Goal: Task Accomplishment & Management: Manage account settings

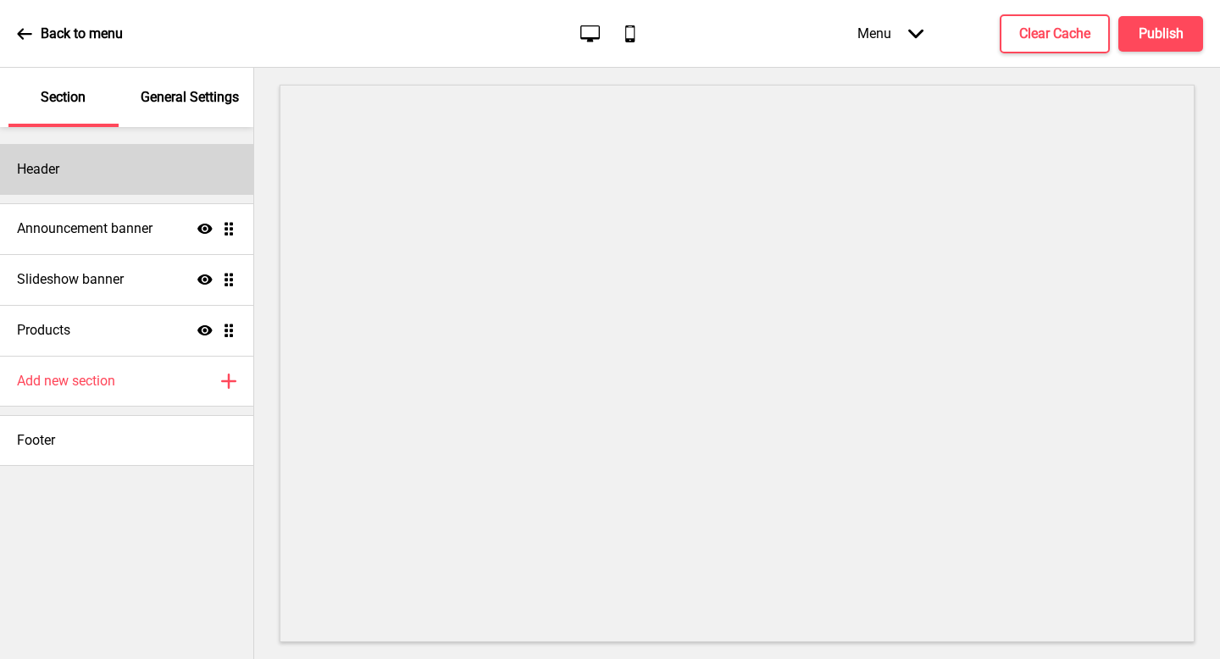
click at [194, 168] on div "Header" at bounding box center [126, 169] width 253 height 51
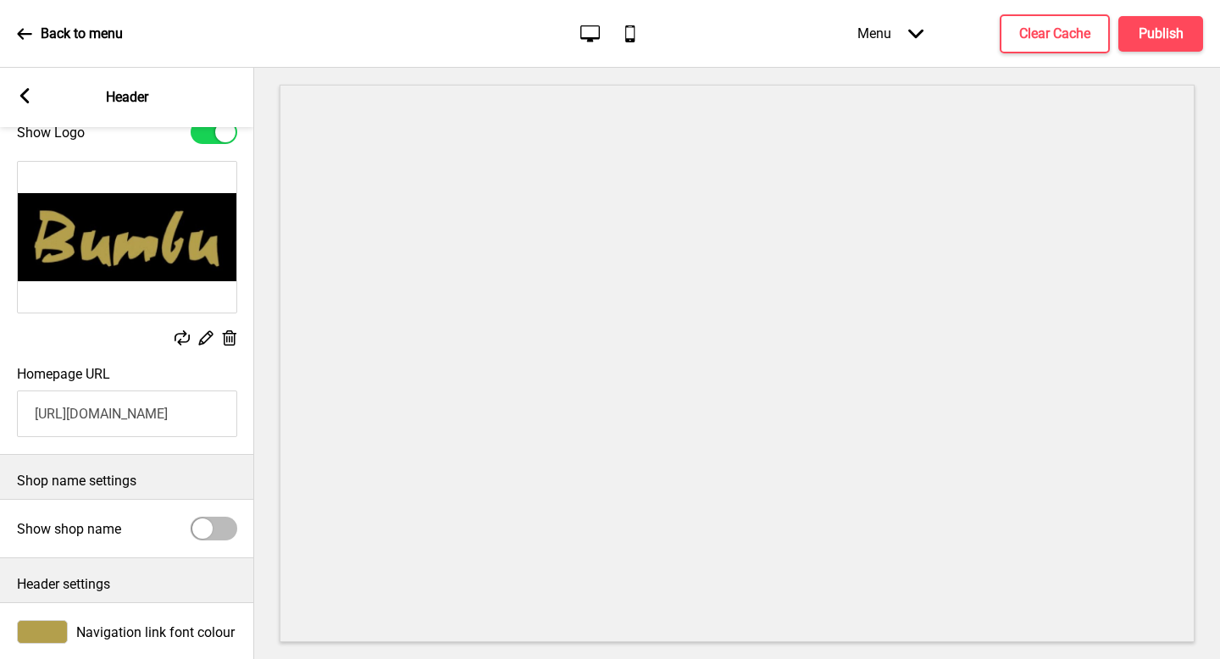
scroll to position [129, 0]
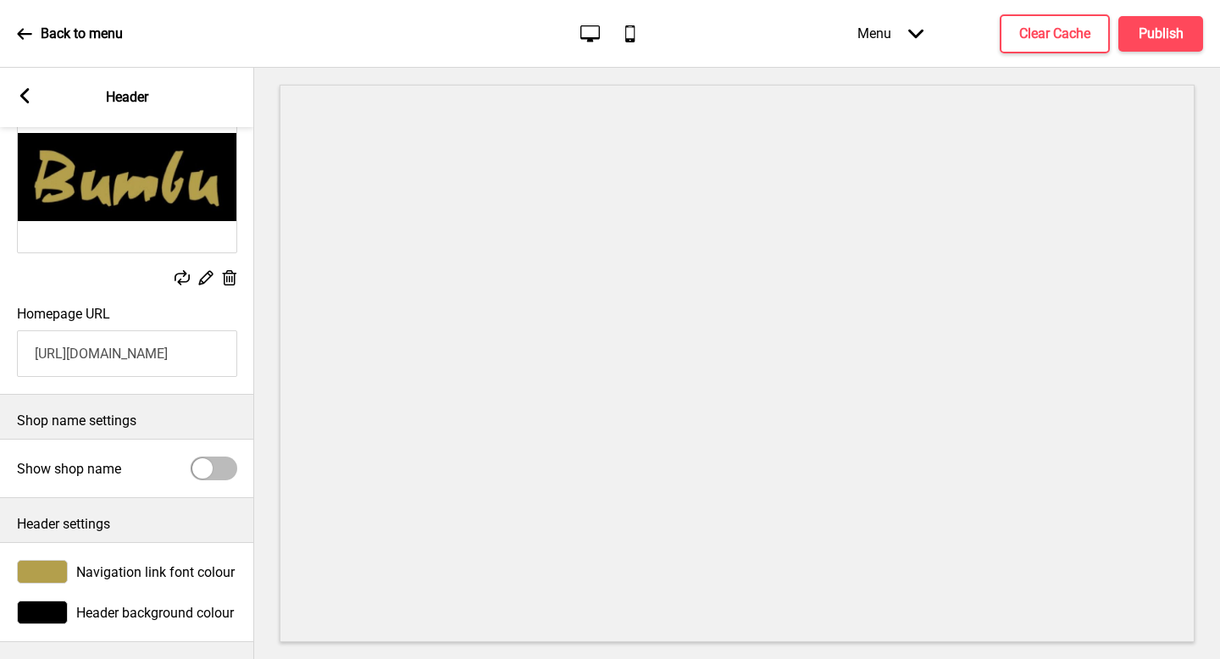
click at [163, 568] on span "Navigation link font colour" at bounding box center [155, 572] width 158 height 16
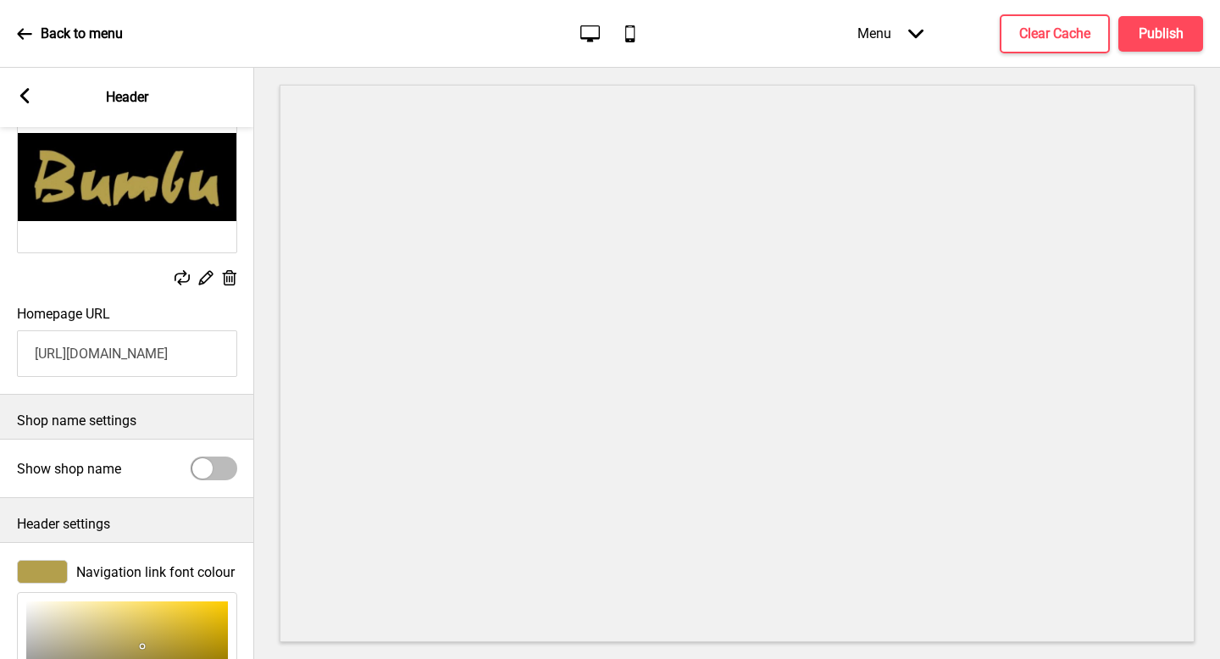
click at [18, 100] on rect at bounding box center [24, 95] width 15 height 15
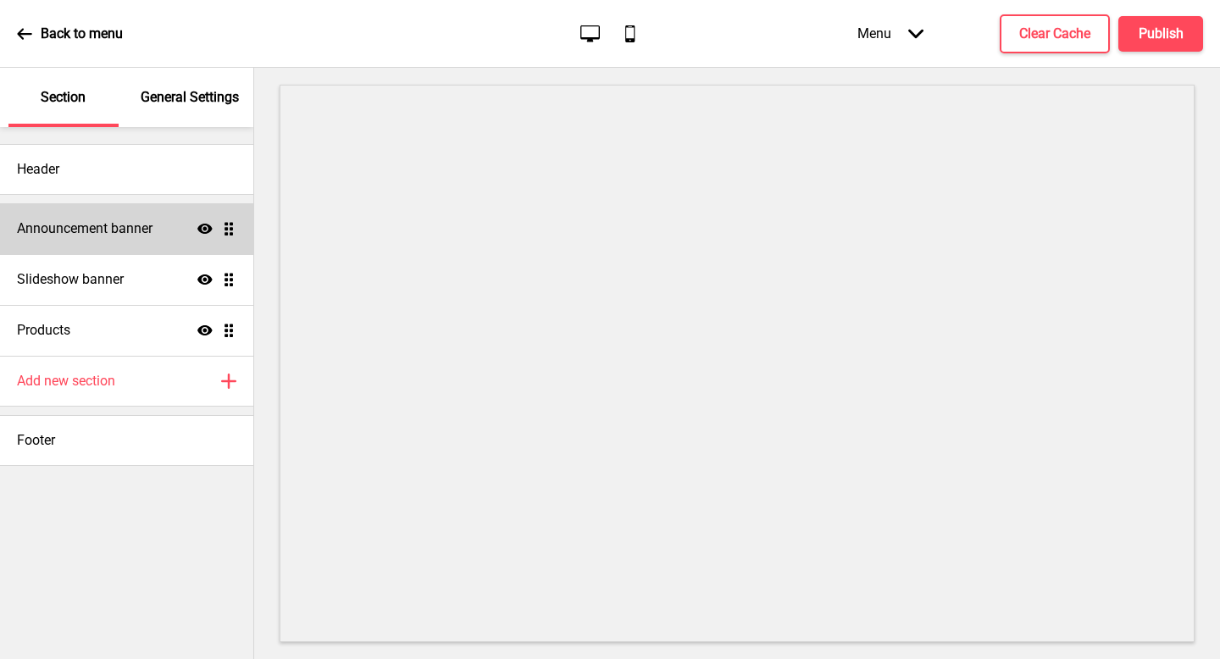
click at [112, 237] on h4 "Announcement banner" at bounding box center [85, 229] width 136 height 19
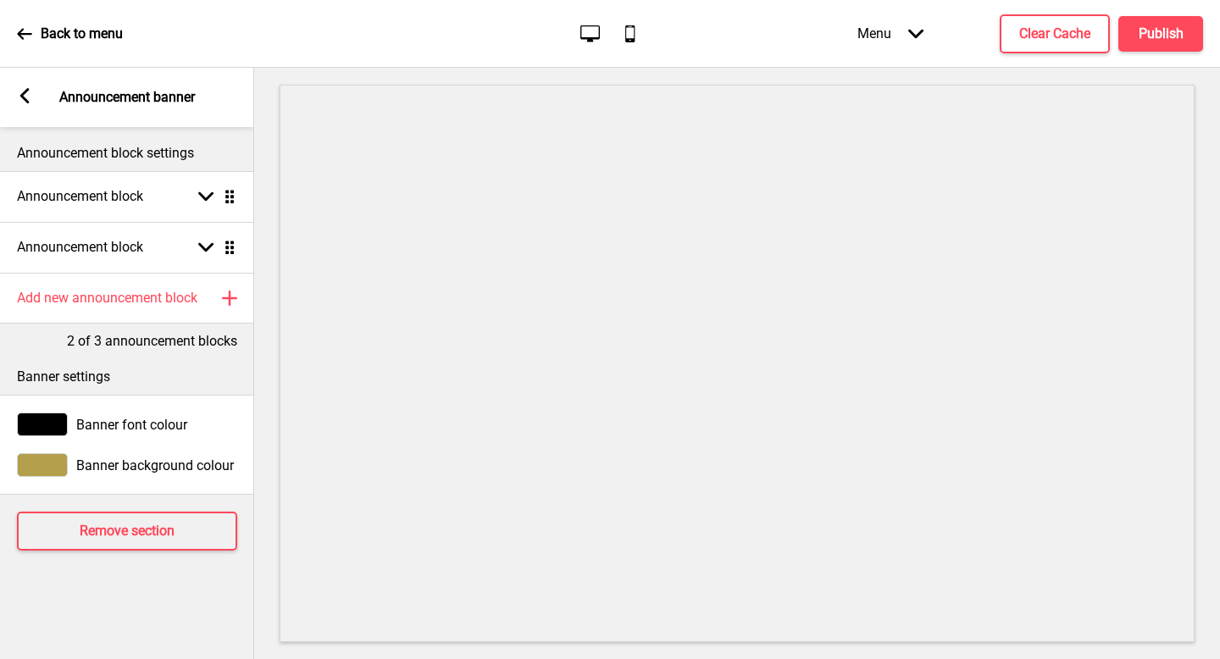
click at [25, 97] on rect at bounding box center [24, 95] width 15 height 15
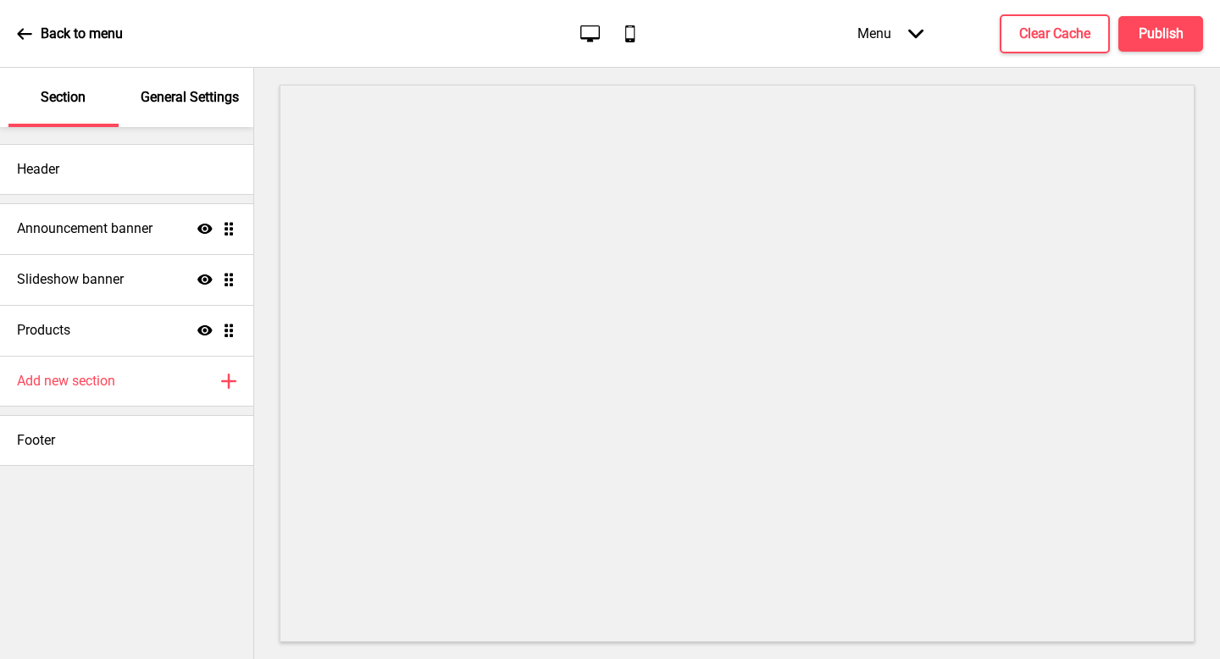
click at [203, 104] on p "General Settings" at bounding box center [190, 97] width 98 height 19
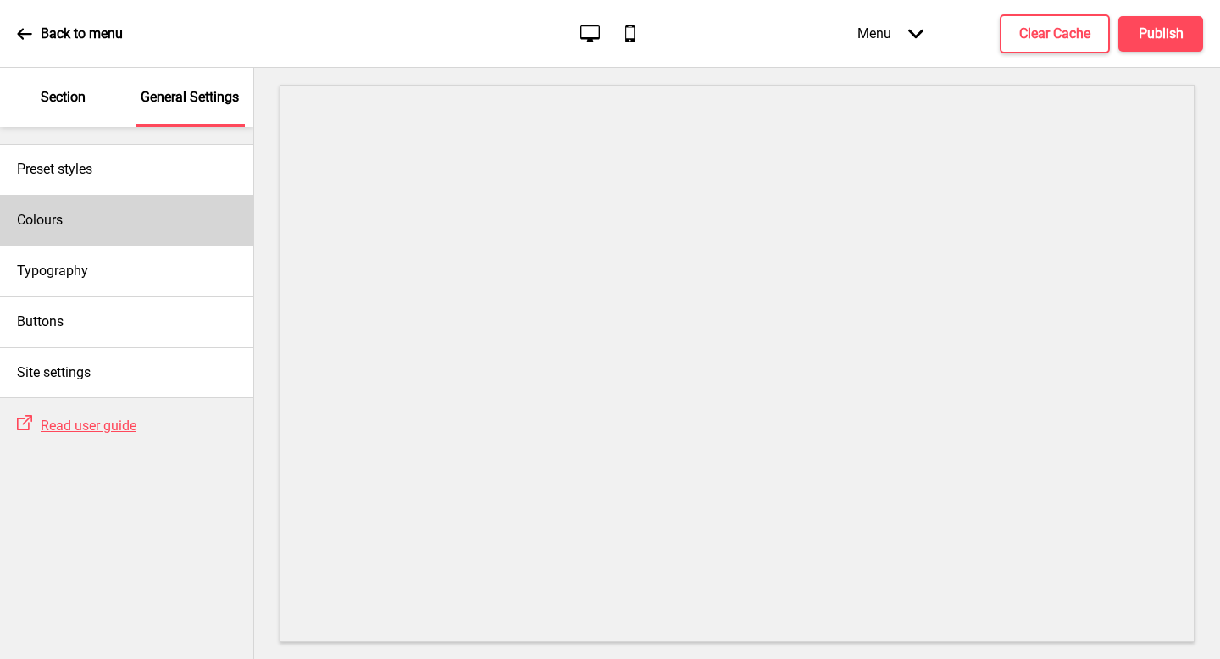
click at [161, 227] on div "Colours" at bounding box center [126, 220] width 253 height 51
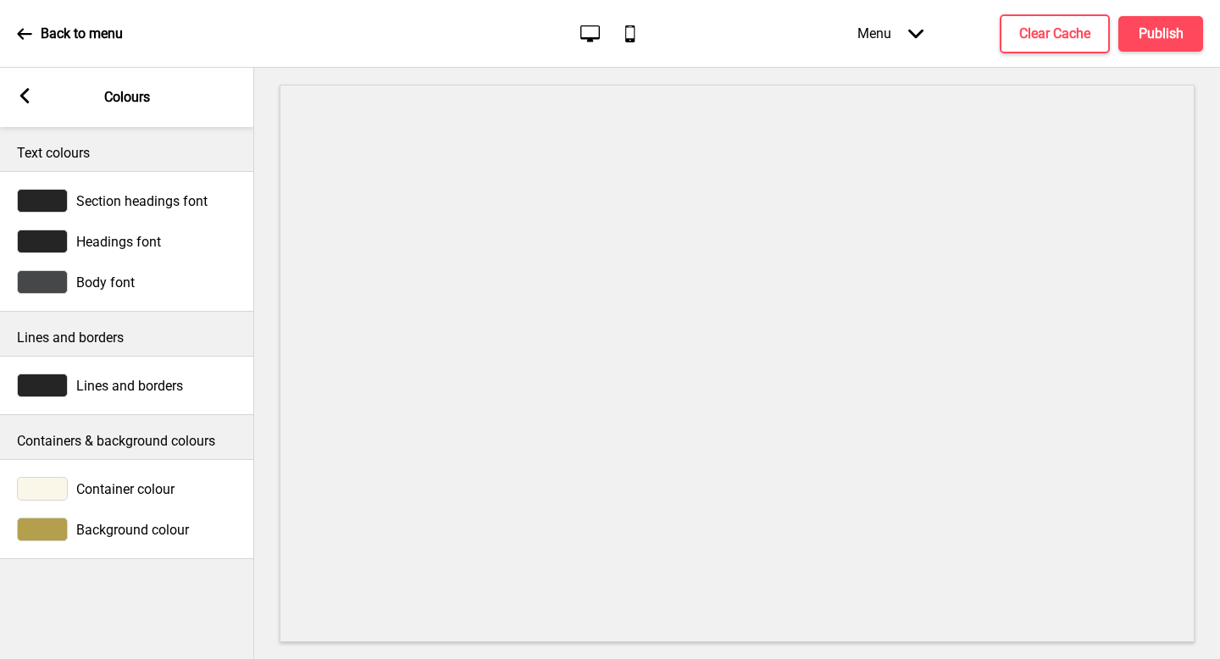
click at [110, 534] on span "Background colour" at bounding box center [132, 530] width 113 height 16
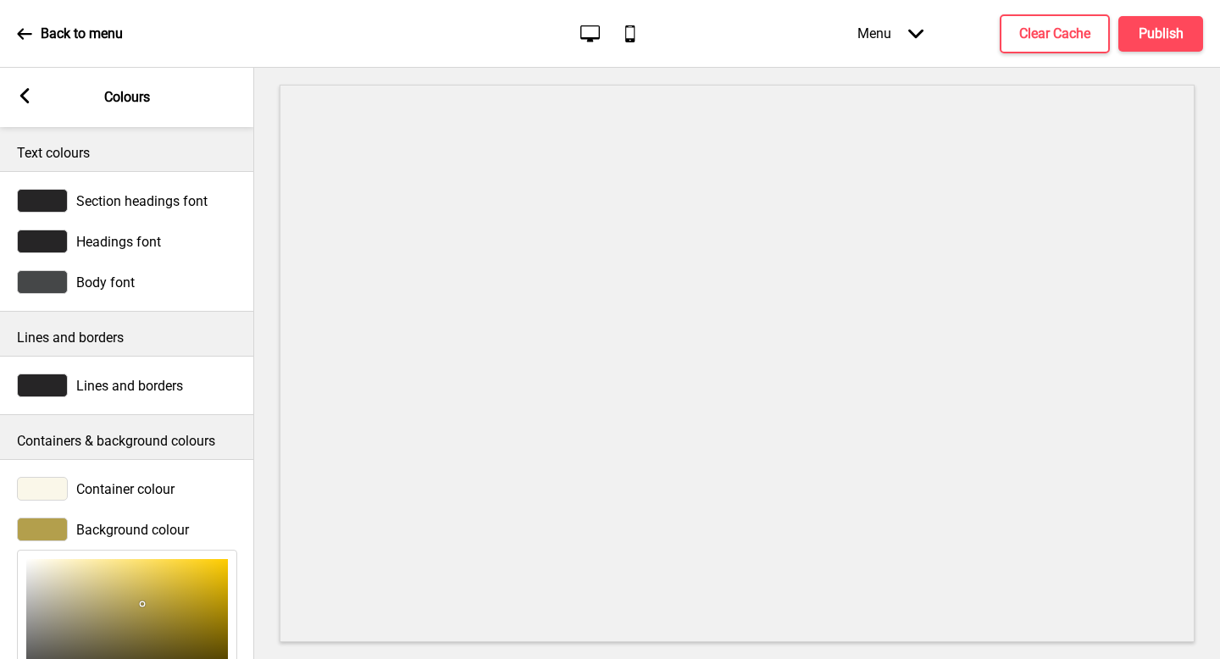
scroll to position [193, 0]
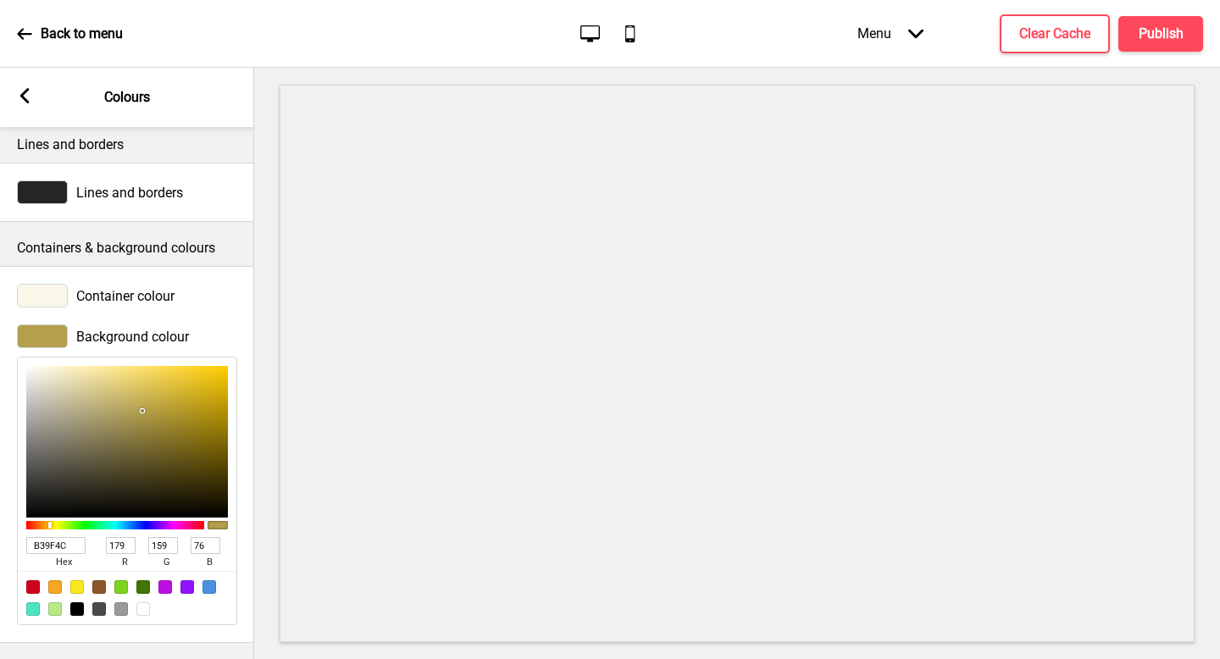
type input "0B0B09"
type input "11"
type input "9"
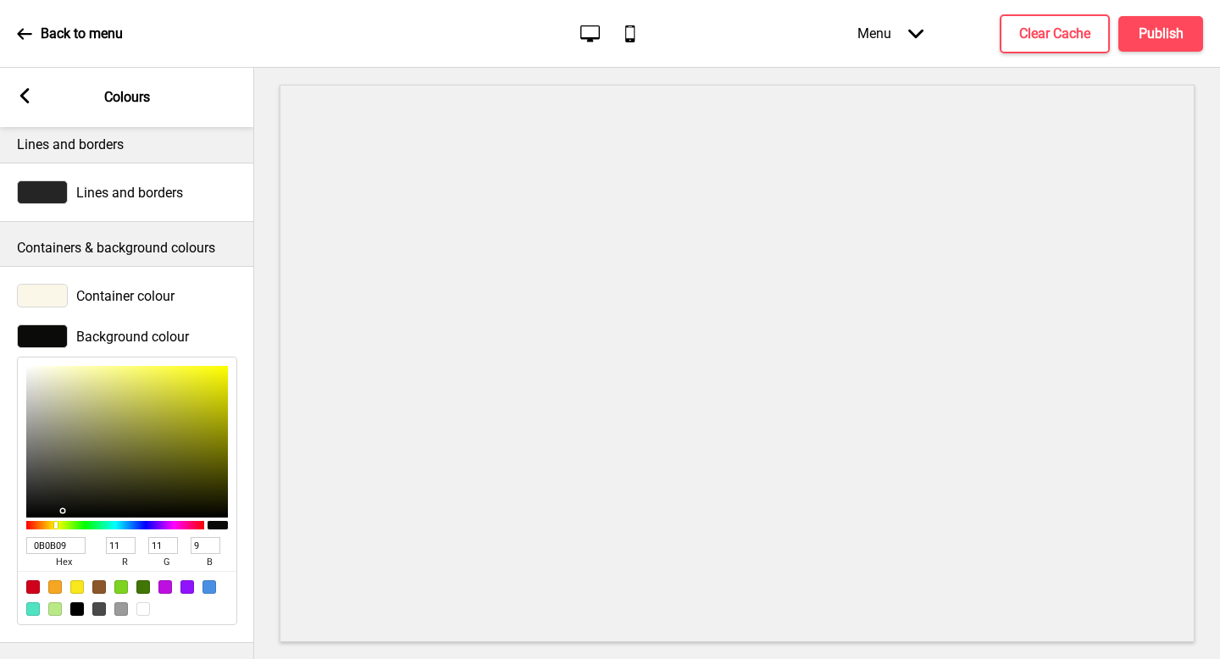
click at [66, 510] on div at bounding box center [127, 442] width 202 height 152
type input "0B0B0A"
type input "10"
type input "0B0B0B"
type input "11"
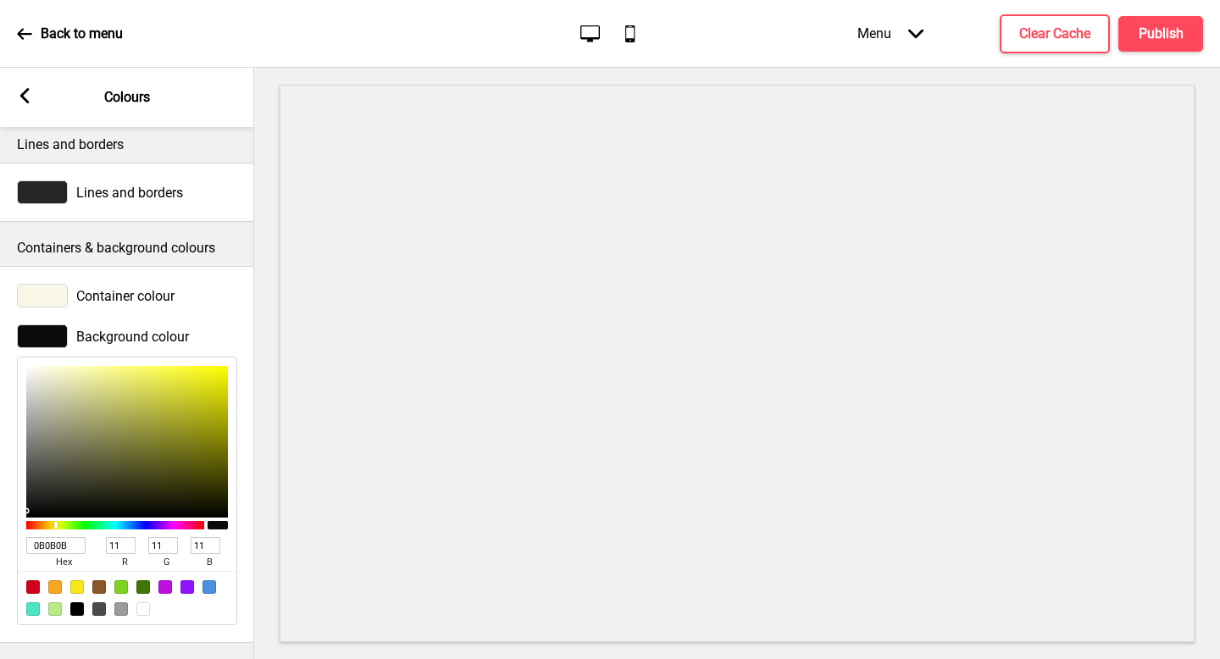
drag, startPoint x: 66, startPoint y: 510, endPoint x: 0, endPoint y: 509, distance: 66.1
click at [0, 509] on div "Background colour 0B0B0B hex 11 r 11 g 11 b 100 a" at bounding box center [127, 475] width 254 height 318
type input "0E0E0E"
type input "14"
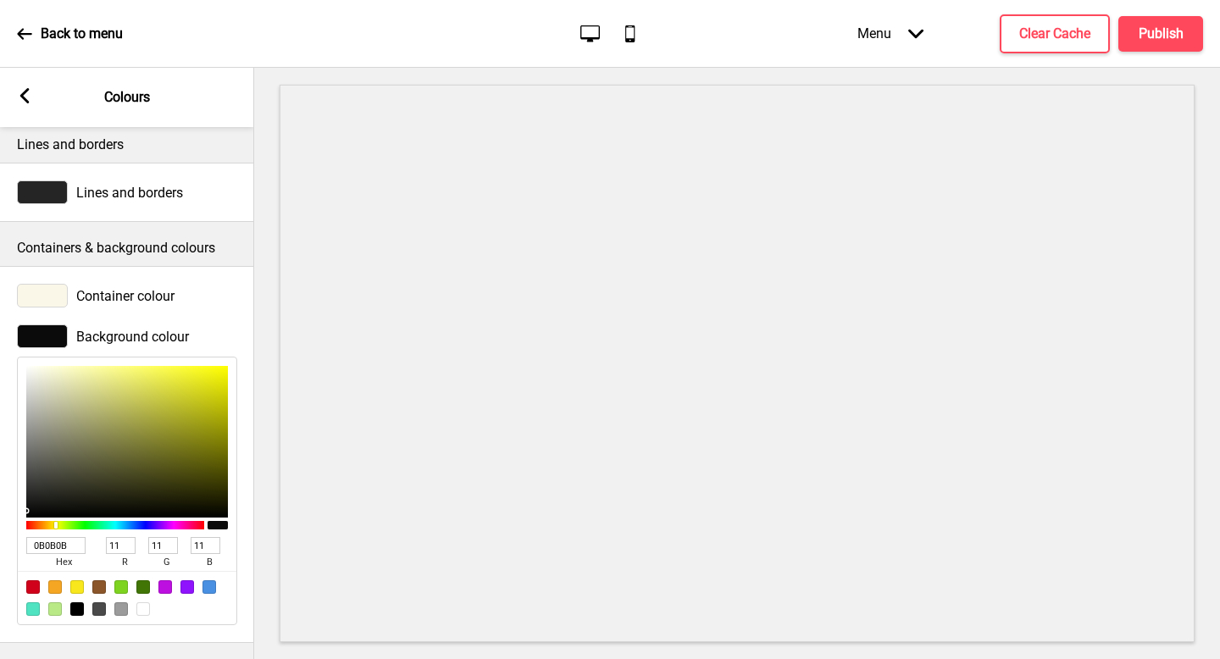
type input "14"
click at [26, 103] on div "Arrow left" at bounding box center [24, 97] width 15 height 19
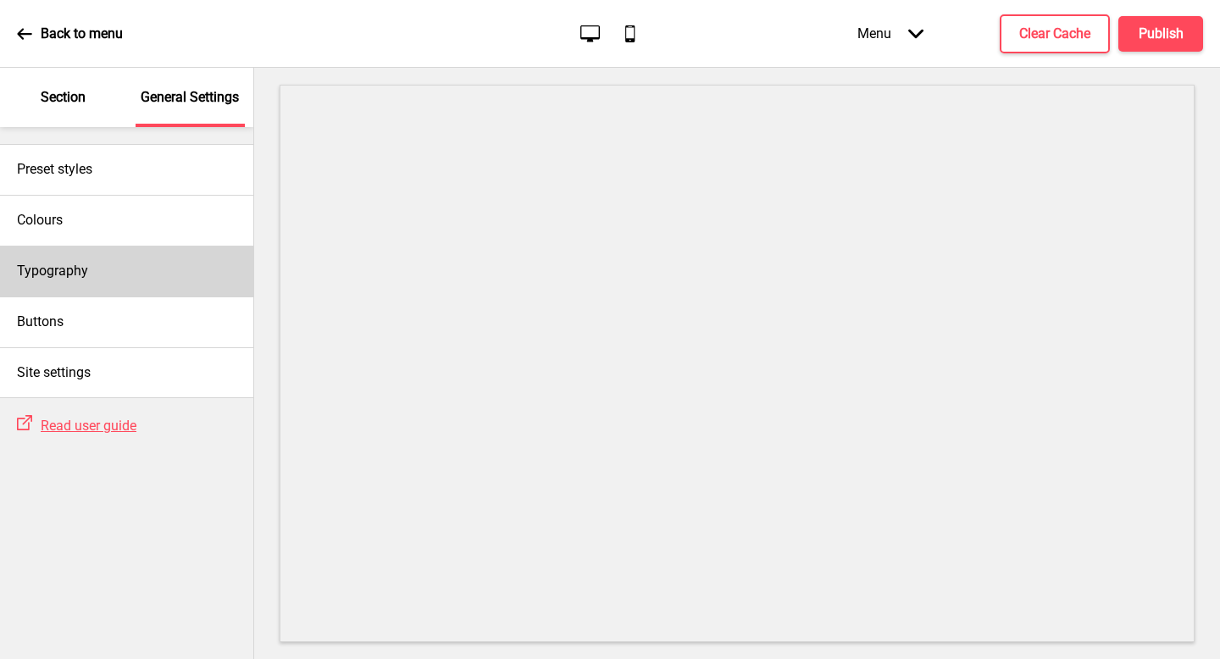
click at [102, 270] on div "Typography" at bounding box center [126, 271] width 253 height 51
select select "Nunito Sans"
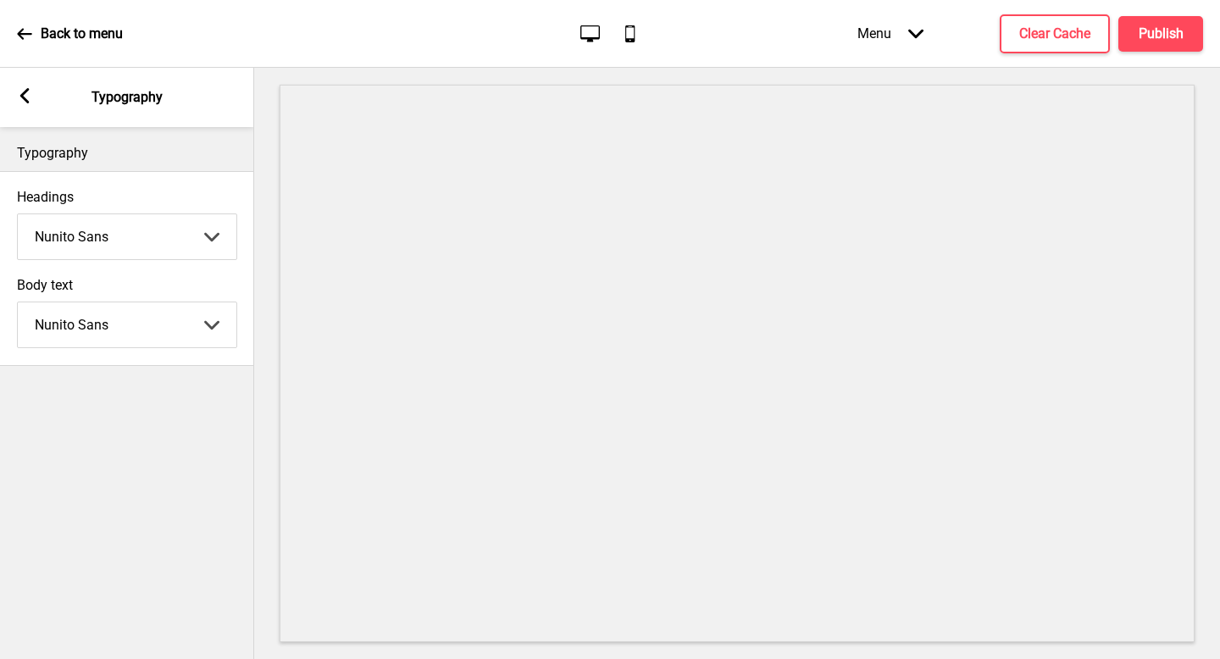
click at [28, 89] on icon at bounding box center [24, 95] width 9 height 15
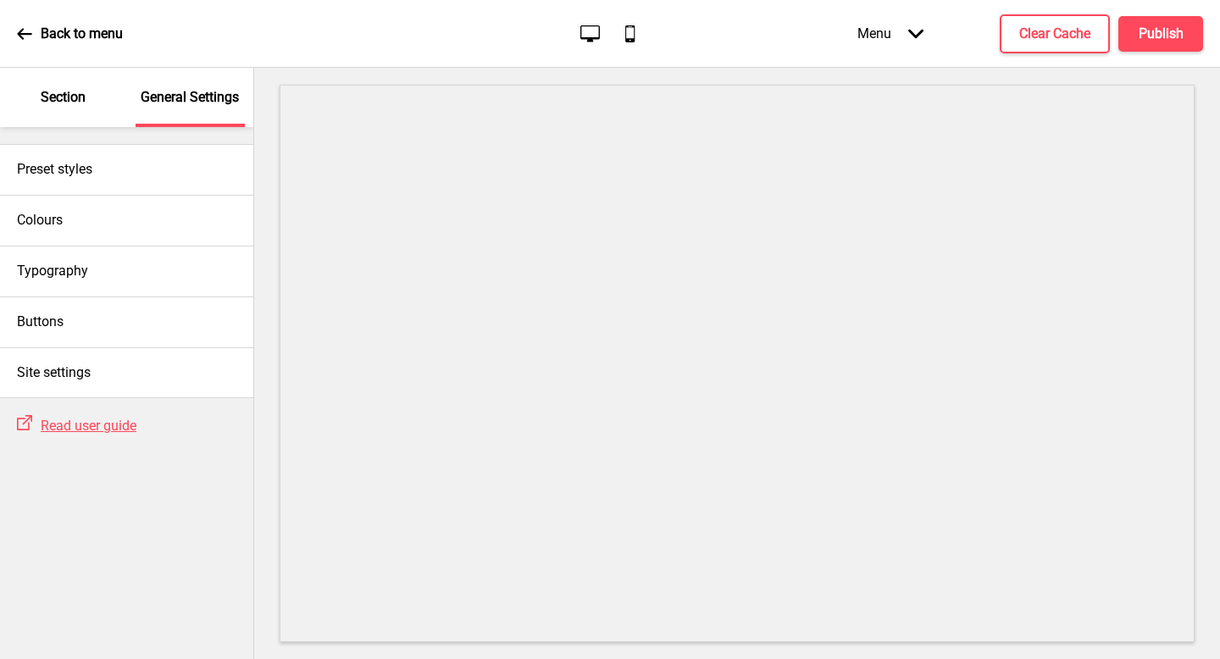
click at [31, 91] on div "Section" at bounding box center [63, 97] width 110 height 59
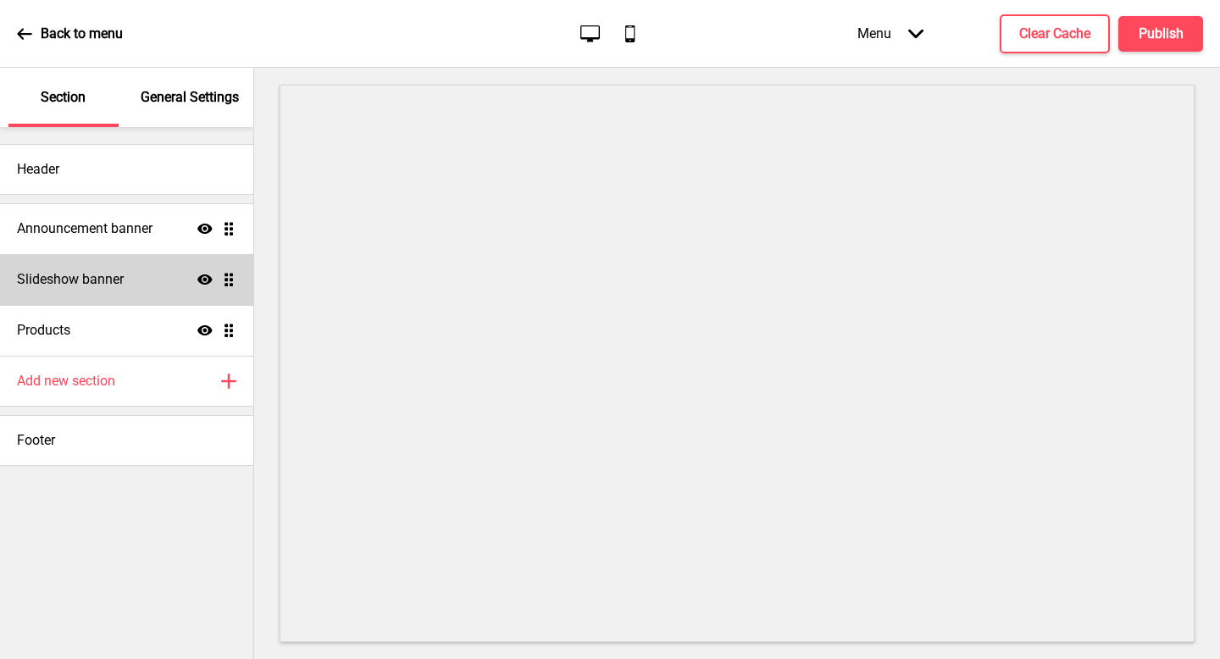
click at [127, 255] on div "Slideshow banner Show Drag" at bounding box center [126, 279] width 253 height 51
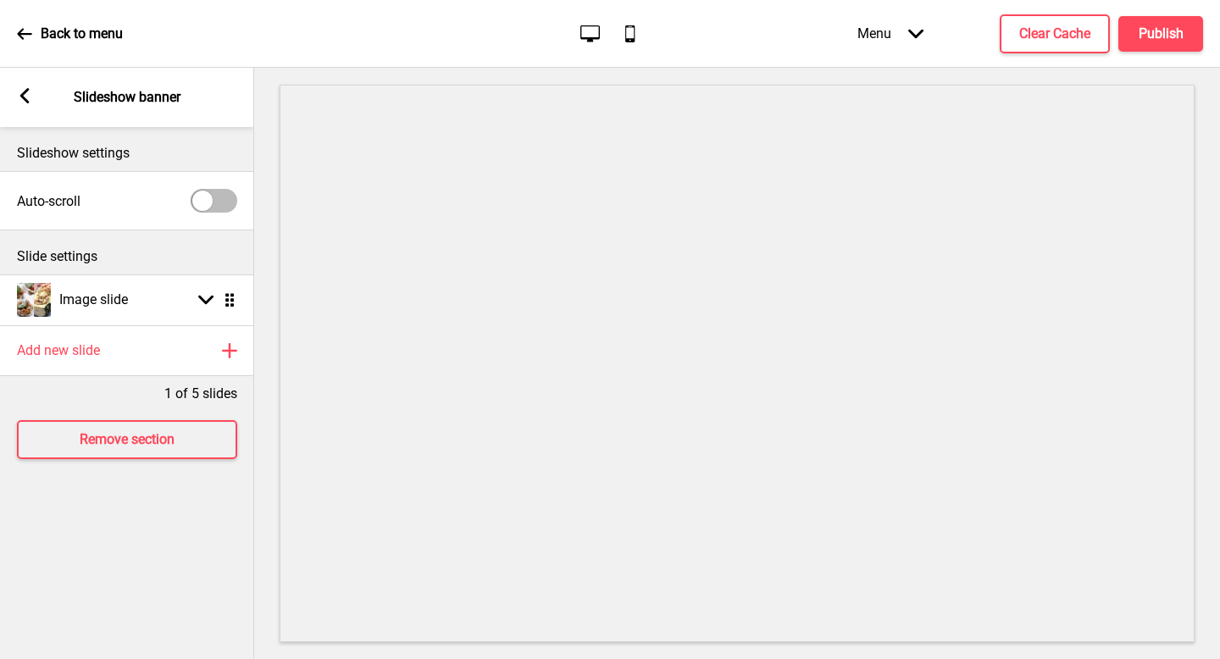
click at [133, 231] on div "Slide settings" at bounding box center [127, 253] width 254 height 44
click at [28, 104] on div "Arrow left" at bounding box center [24, 97] width 15 height 19
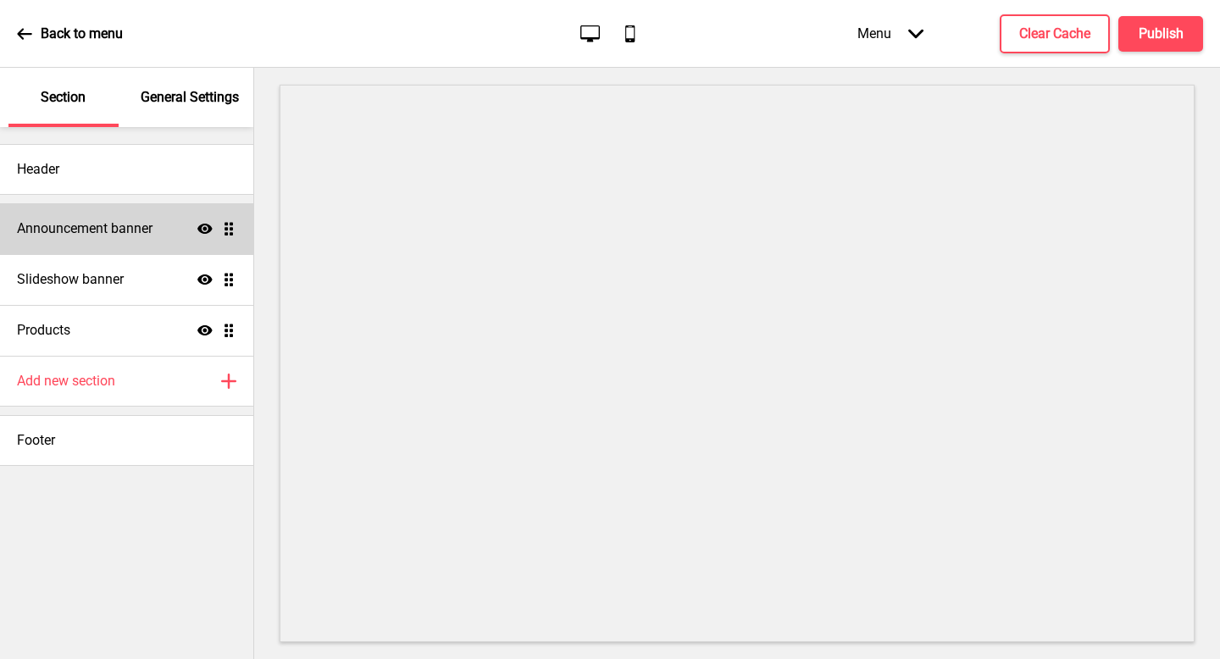
click at [113, 222] on h4 "Announcement banner" at bounding box center [85, 229] width 136 height 19
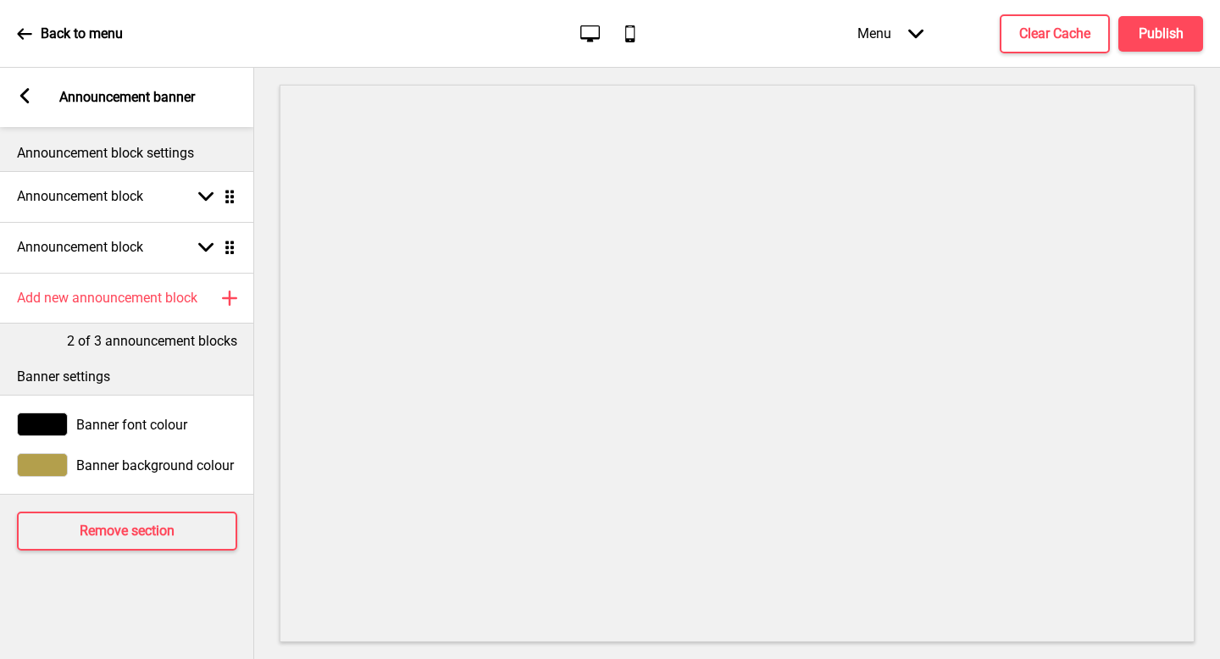
click at [99, 473] on span "Banner background colour" at bounding box center [155, 466] width 158 height 16
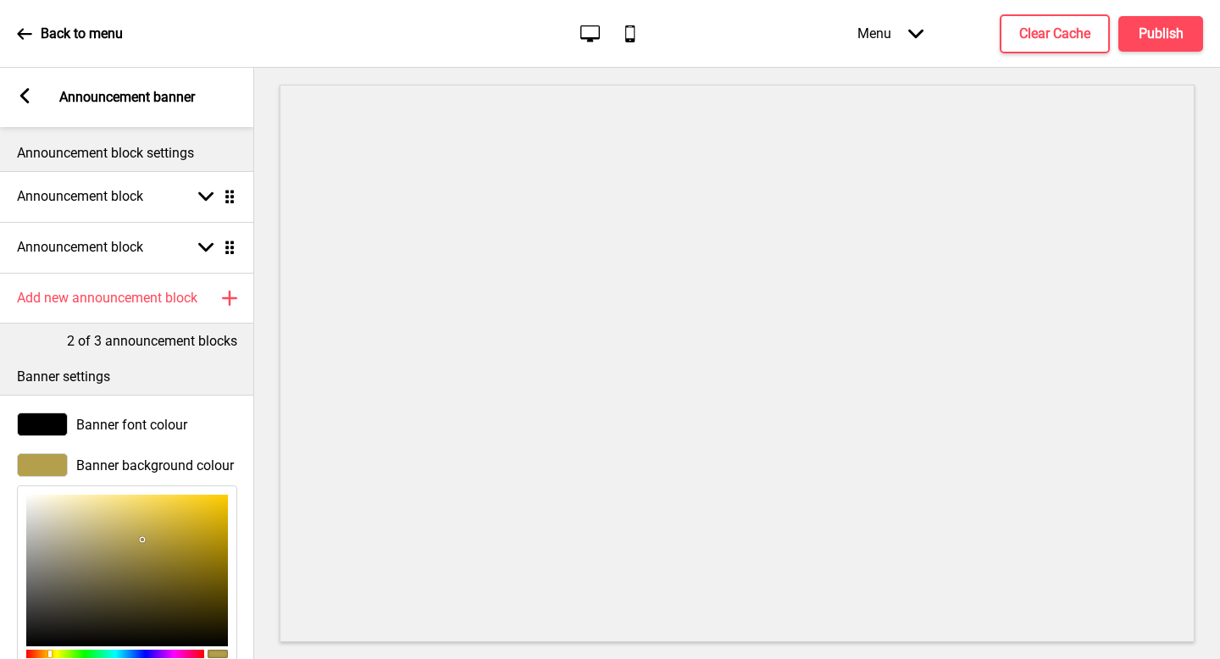
click at [99, 473] on span "Banner background colour" at bounding box center [155, 466] width 158 height 16
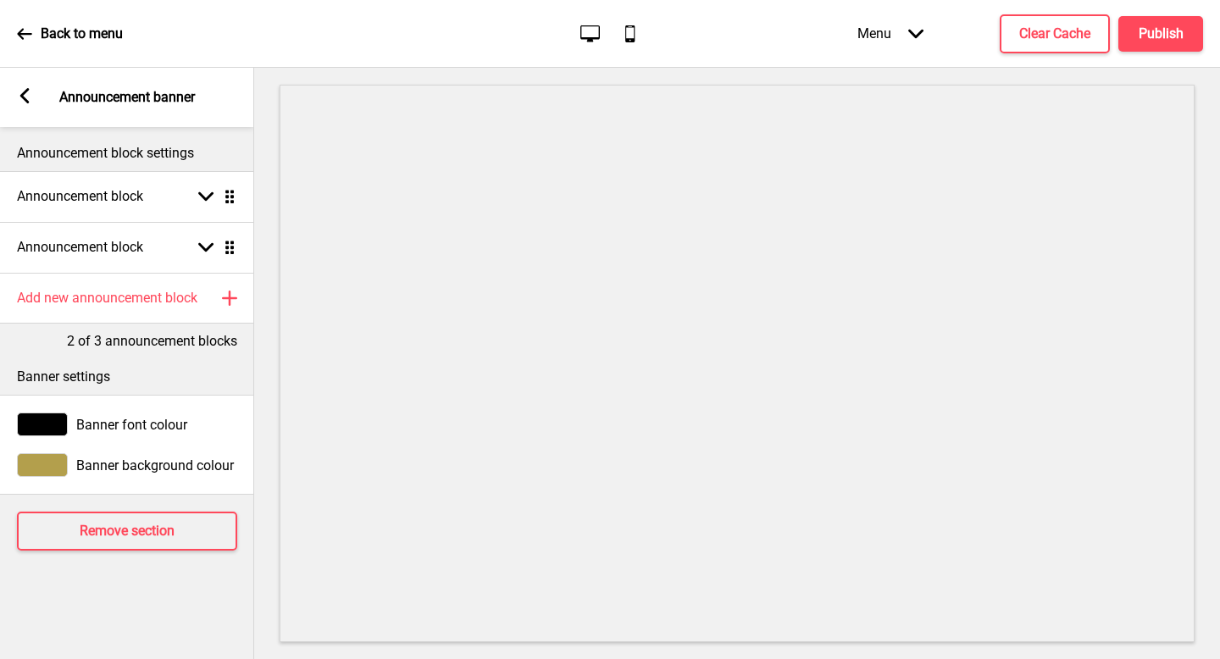
scroll to position [0, 0]
click at [82, 462] on span "Banner background colour" at bounding box center [155, 466] width 158 height 16
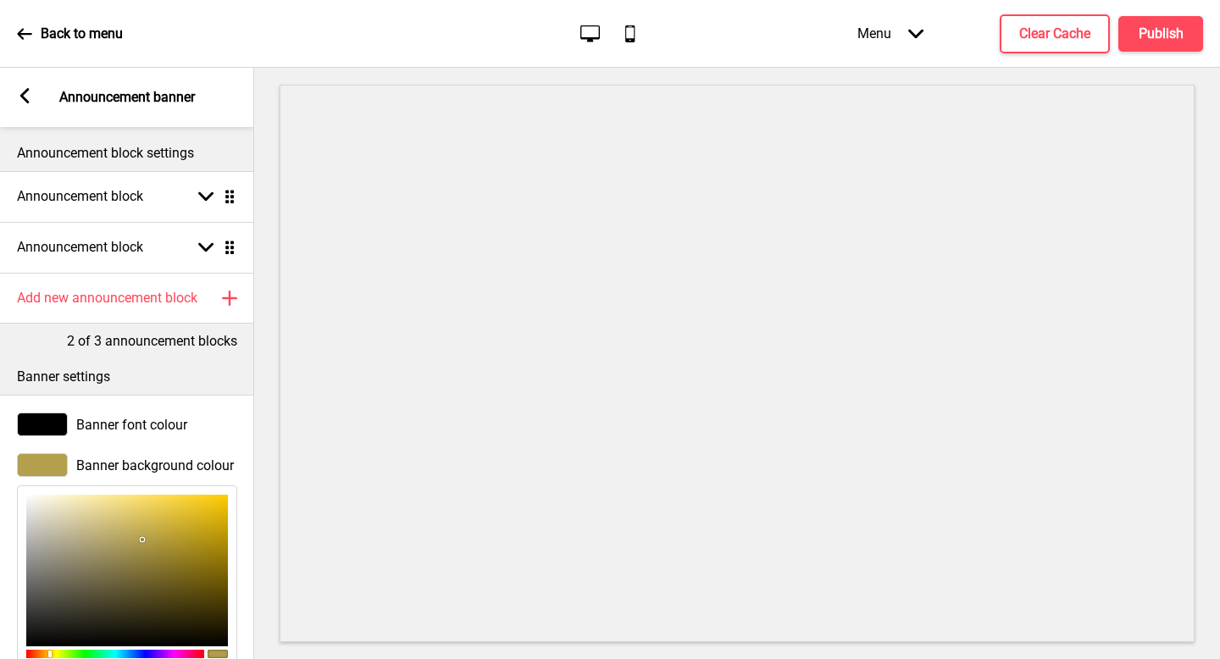
type input "5F5D52"
type input "95"
type input "93"
type input "82"
type input "5E5C51"
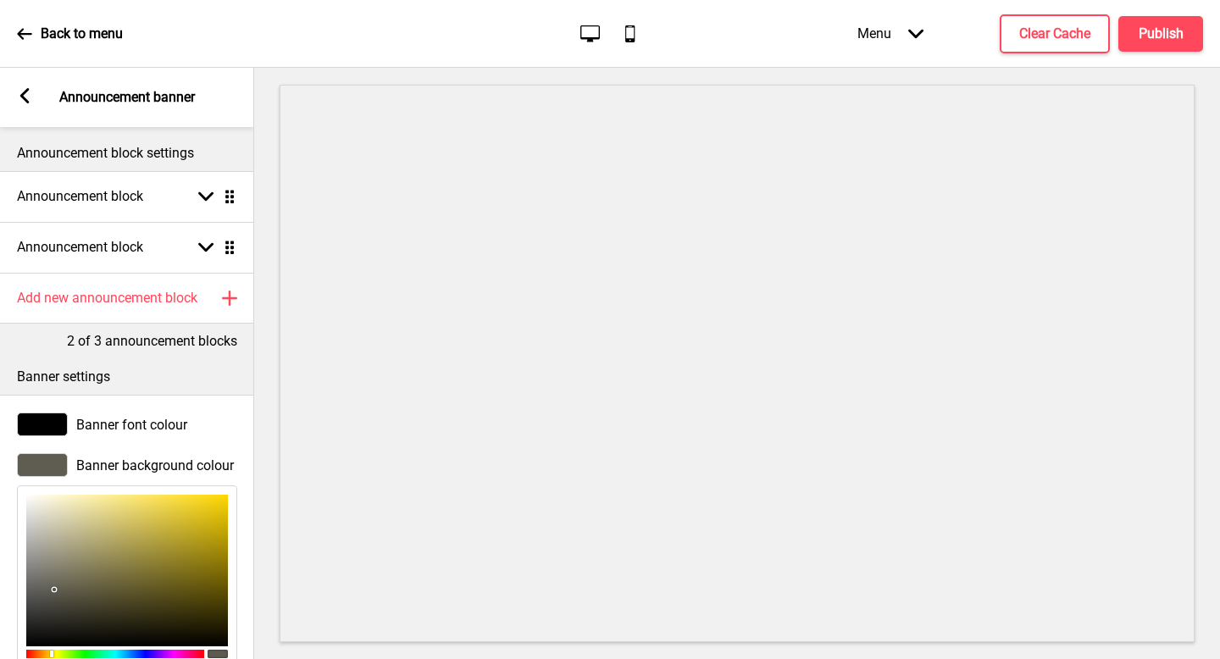
type input "94"
type input "92"
type input "81"
type input "4A4943"
type input "74"
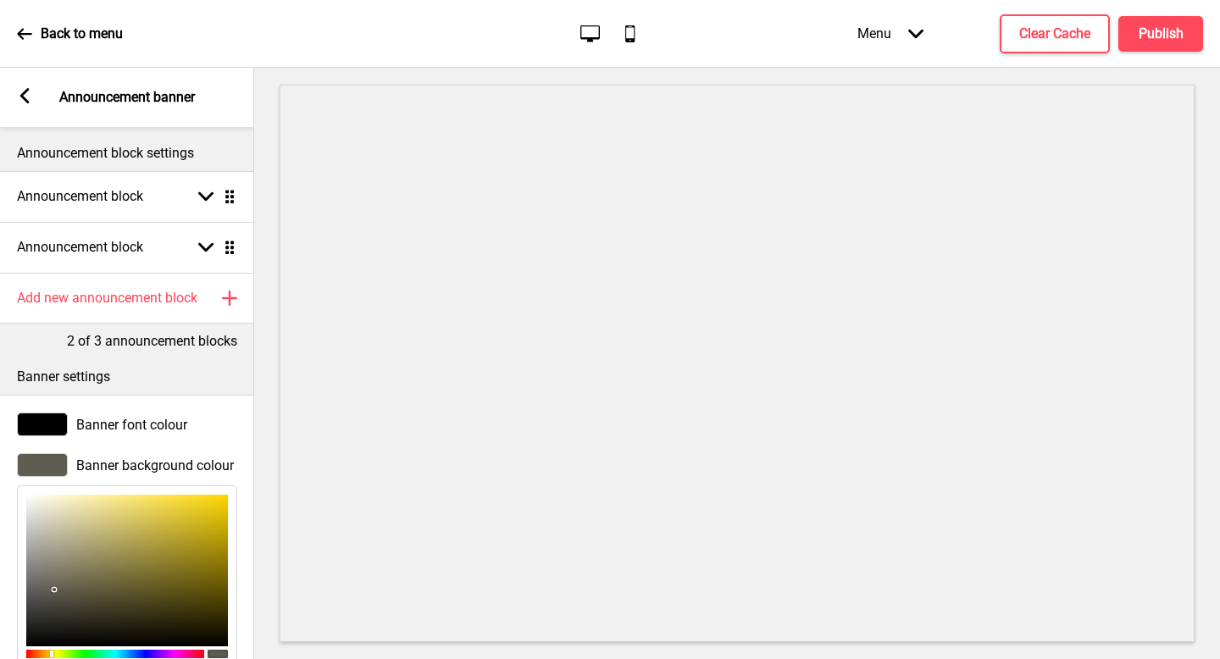
type input "73"
type input "67"
type input "2D2D2B"
type input "45"
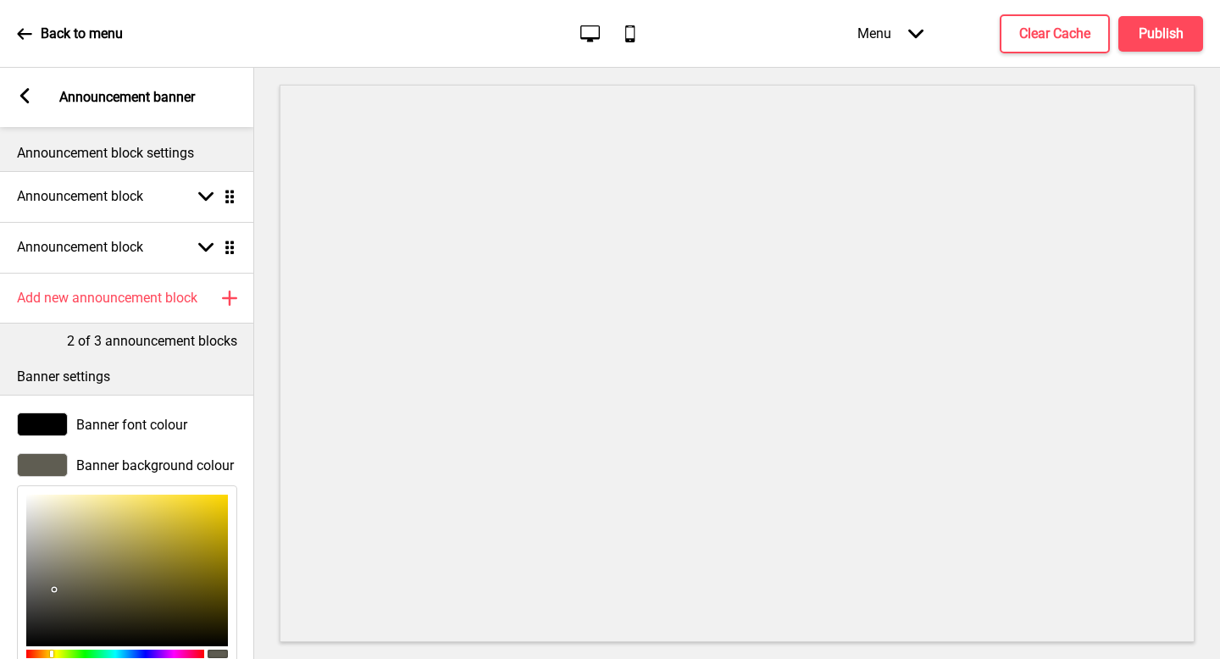
type input "43"
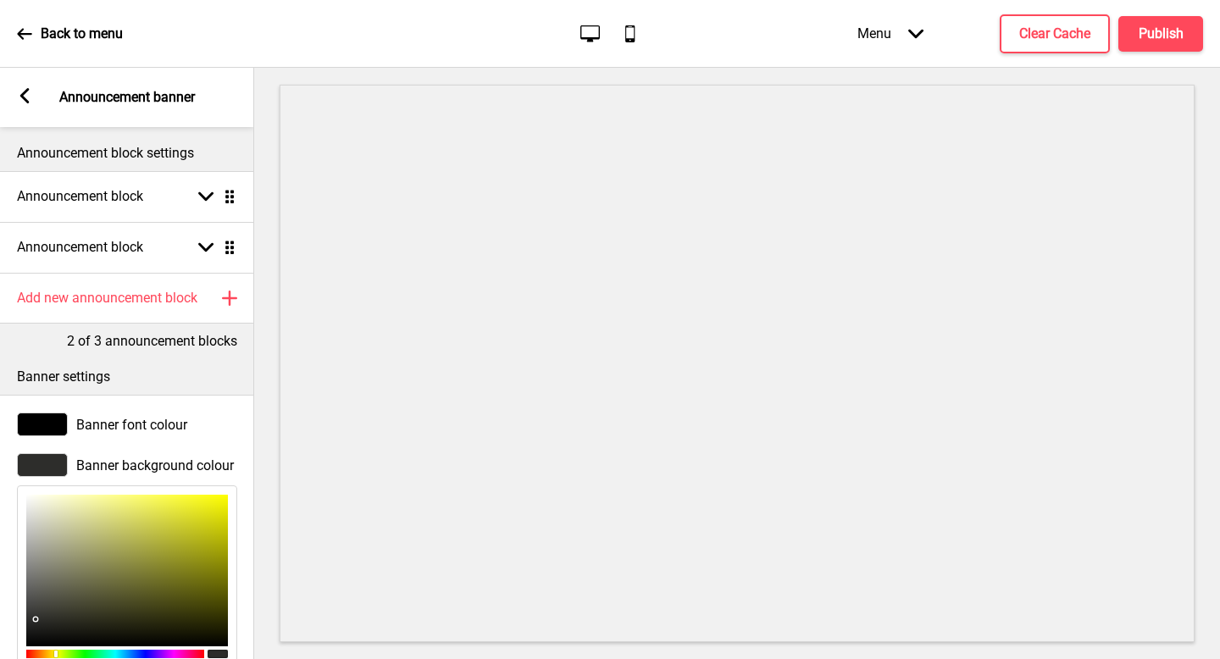
type input "1A1A1A"
type input "26"
type input "0C0C0C"
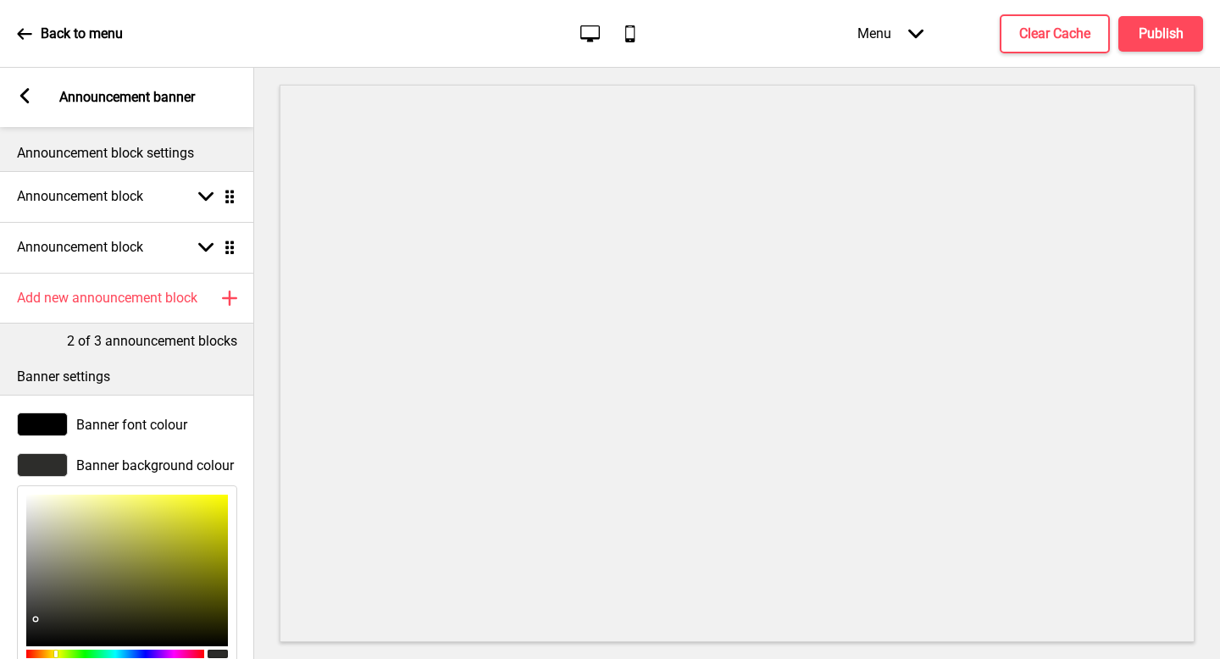
type input "12"
type input "010101"
type input "1"
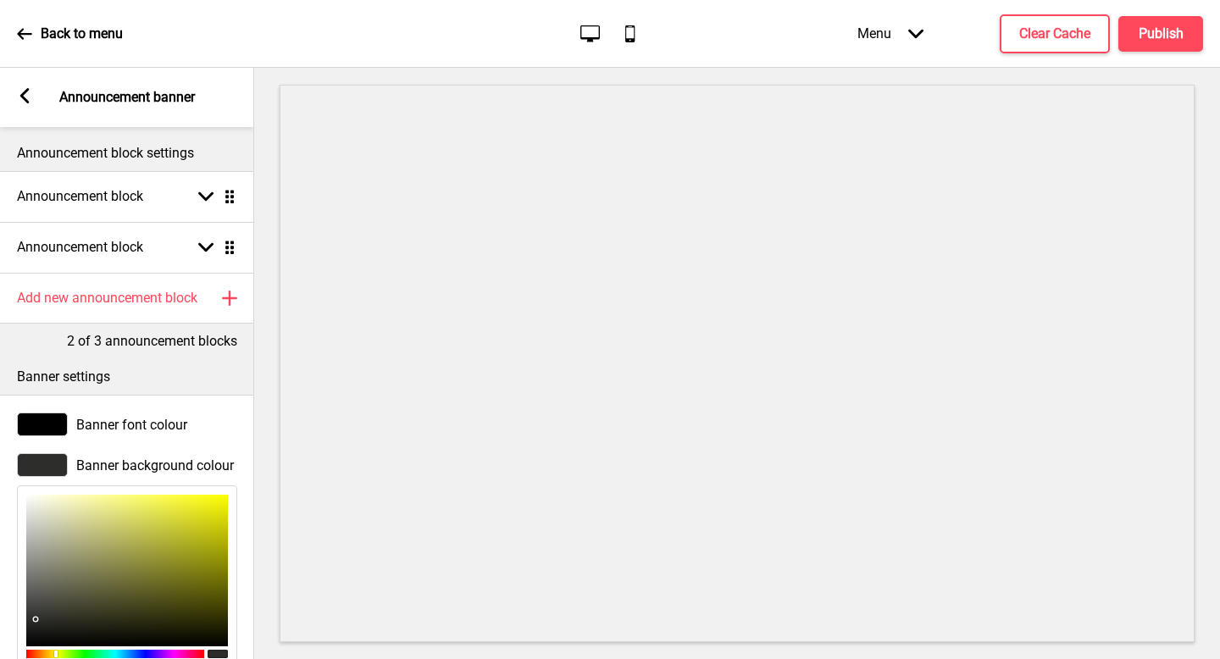
type input "1"
type input "000000"
type input "0"
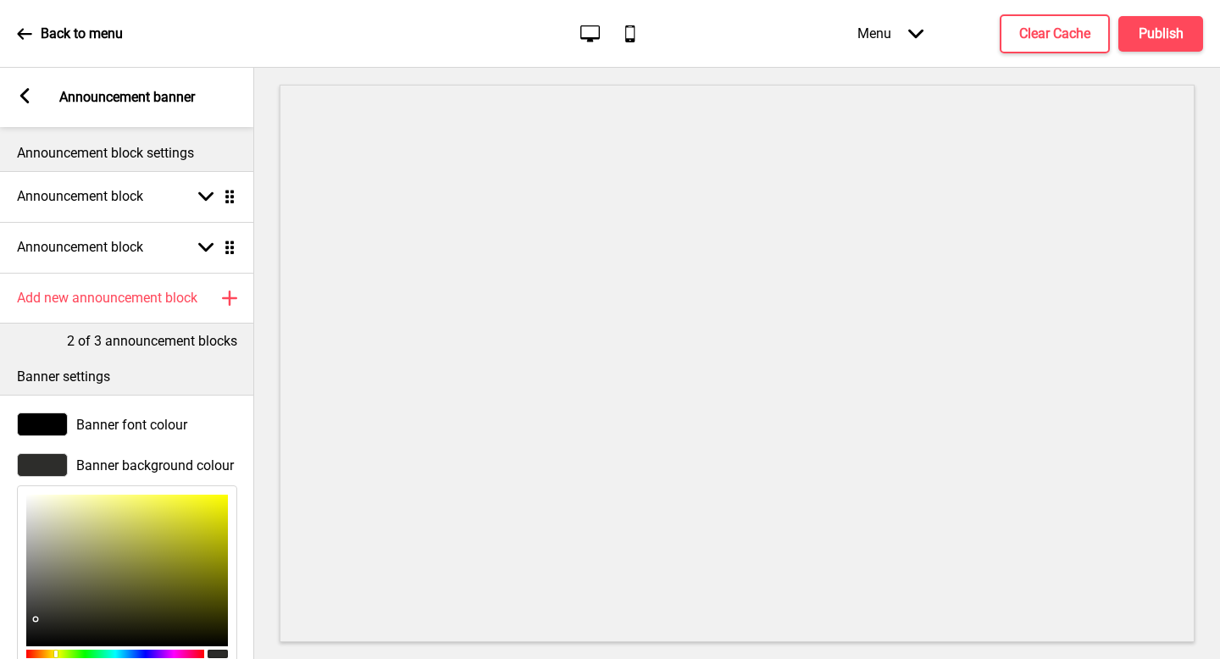
type input "0"
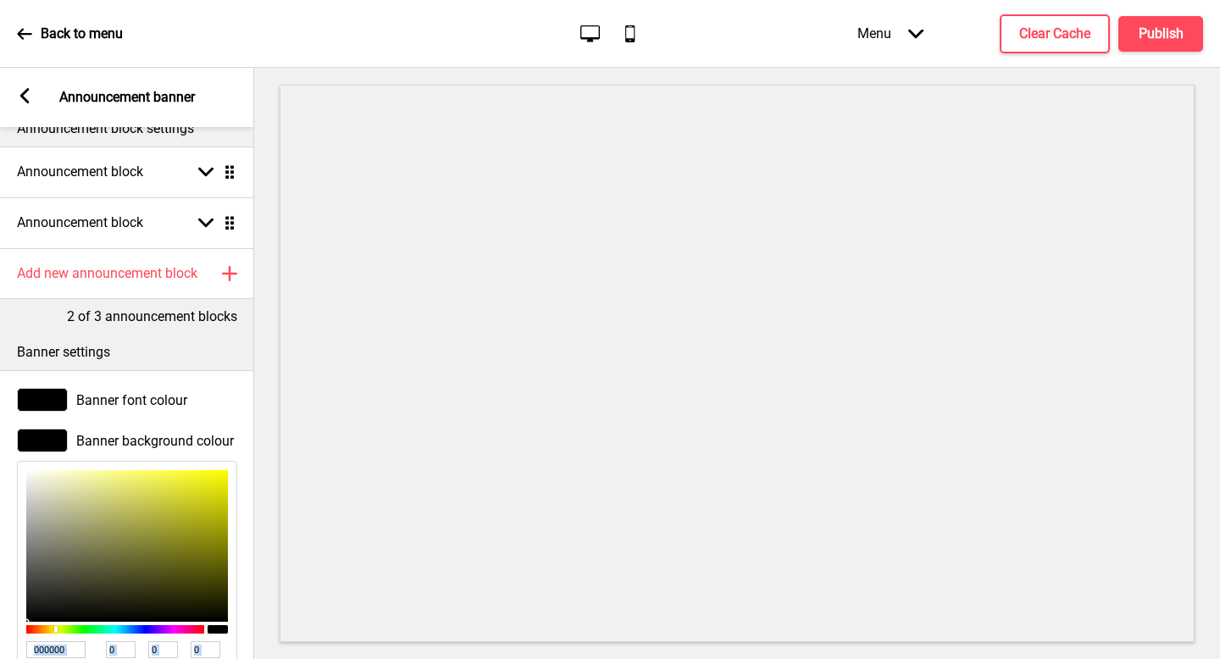
scroll to position [86, 0]
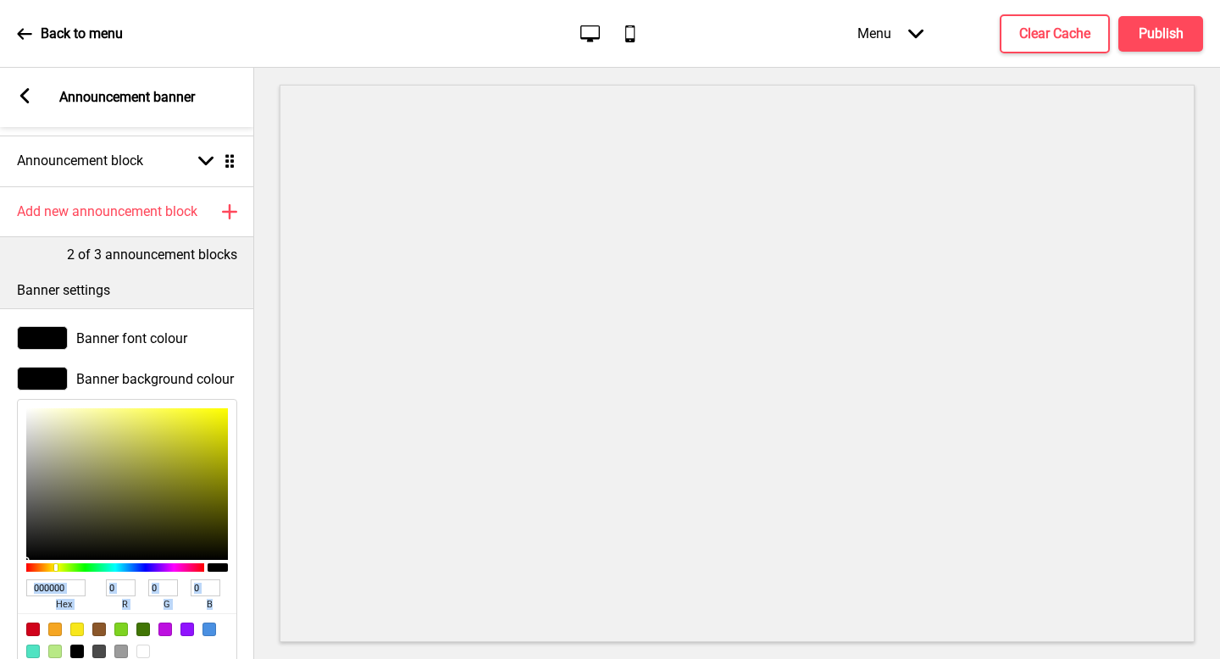
drag, startPoint x: 53, startPoint y: 591, endPoint x: 8, endPoint y: 659, distance: 81.8
click at [8, 659] on div "Banner background colour 000000 hex 0 r 0 g 0 b 100 a" at bounding box center [127, 517] width 254 height 318
click at [71, 344] on div "Banner font colour" at bounding box center [127, 338] width 220 height 24
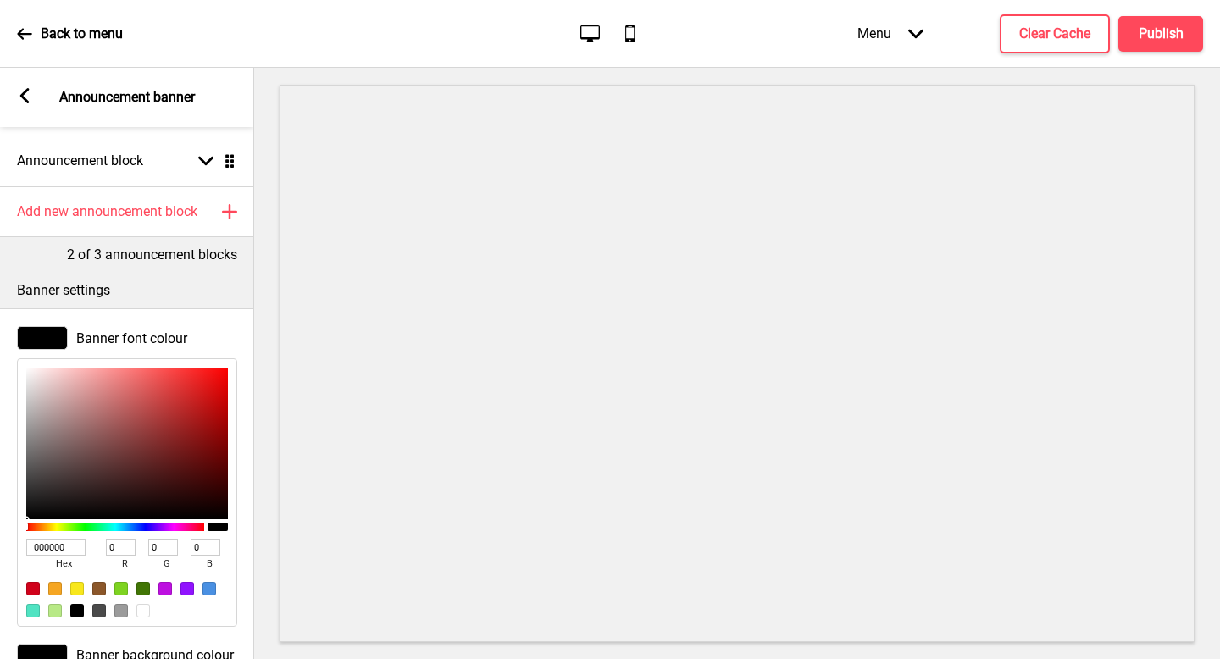
type input "B99898"
type input "185"
type input "152"
type input "BA9999"
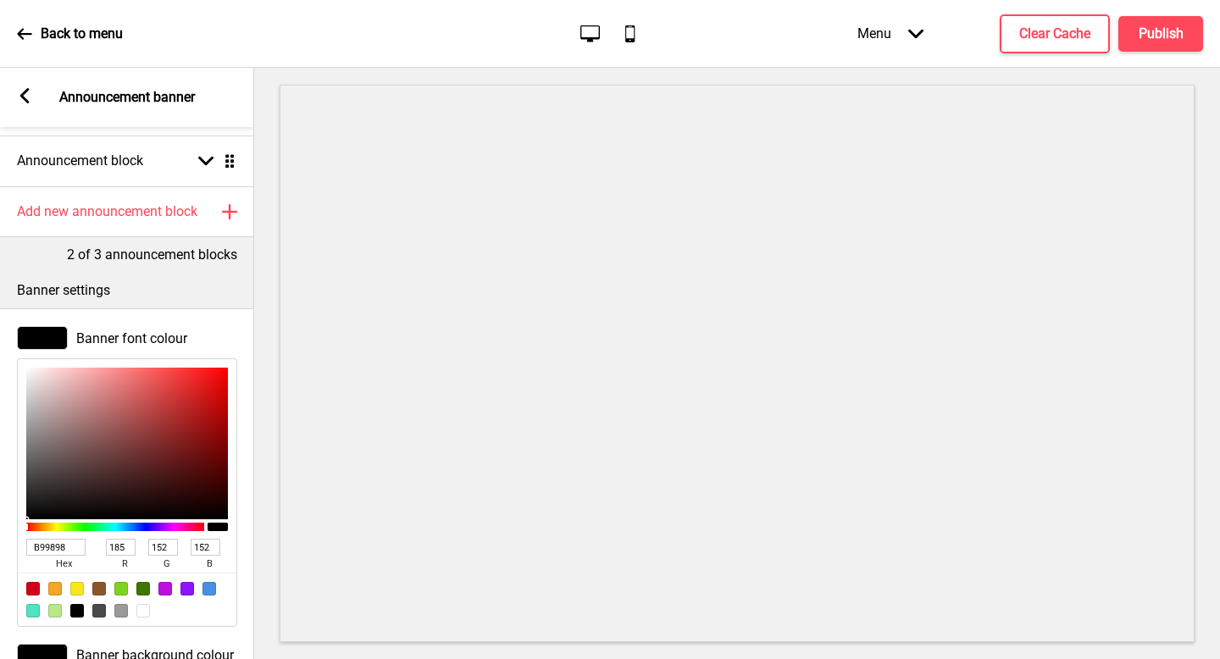
type input "186"
type input "153"
type input "D6C6C6"
type input "214"
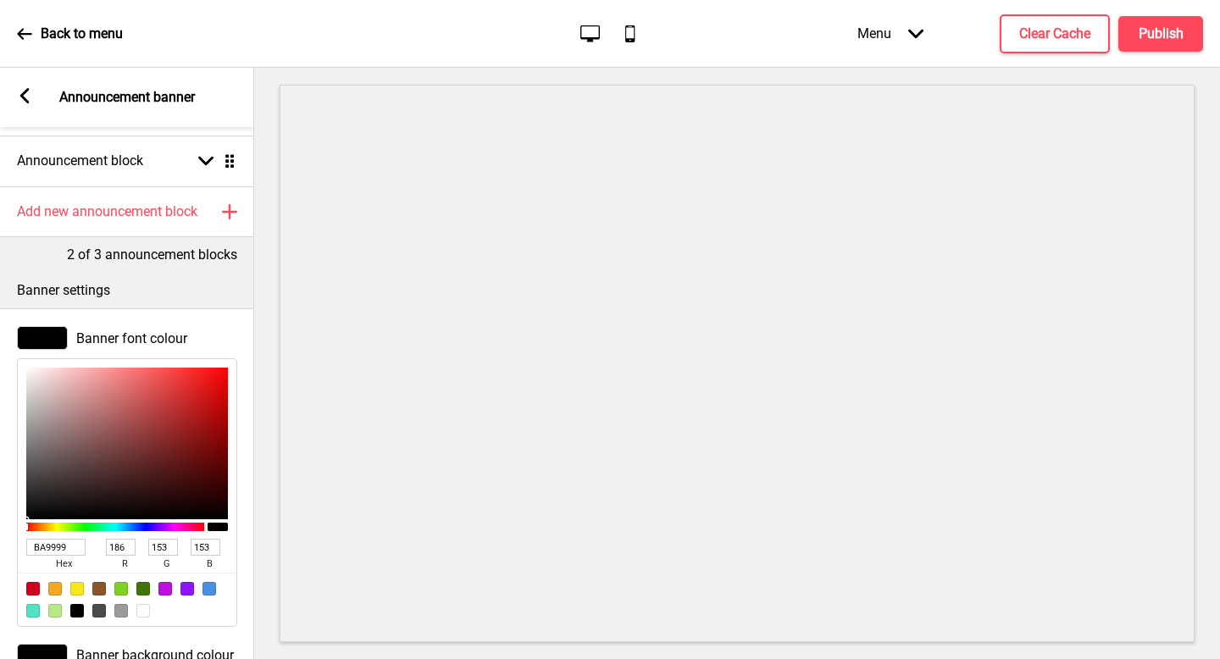
type input "198"
type input "FFFFFF"
type input "255"
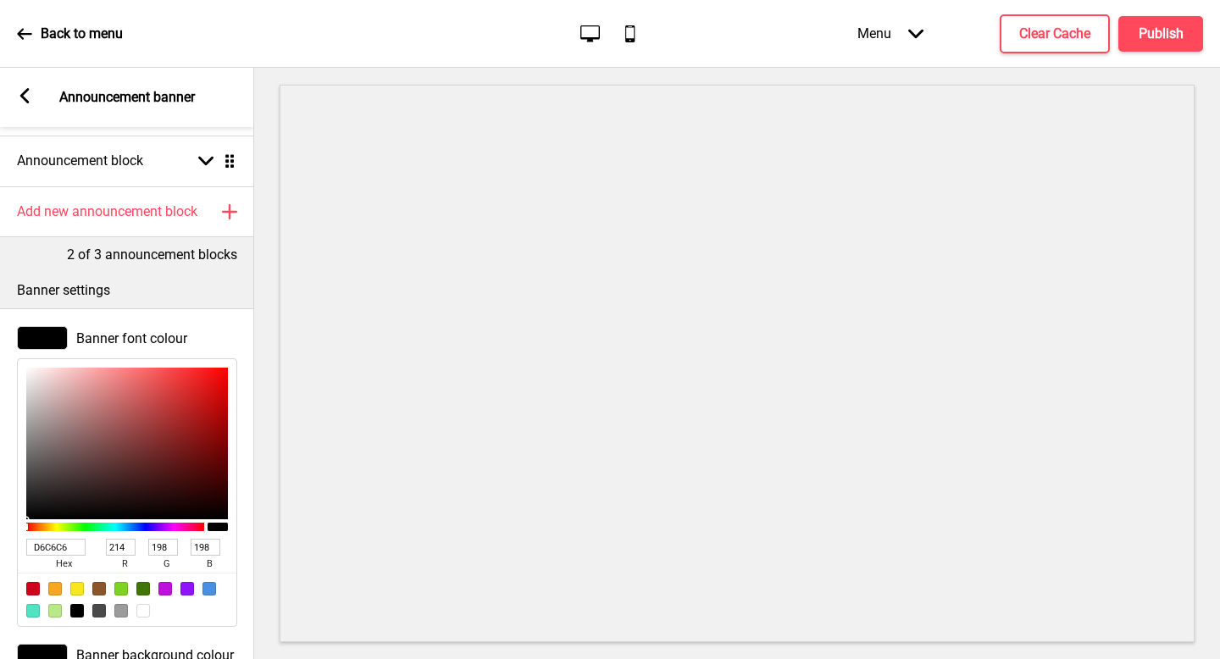
type input "255"
drag, startPoint x: 63, startPoint y: 409, endPoint x: 0, endPoint y: 319, distance: 110.3
click at [0, 319] on div "Banner font colour FFFFFF hex 255 r 255 g 255 b 100 a" at bounding box center [127, 477] width 254 height 318
type input "E4DEDE"
type input "228"
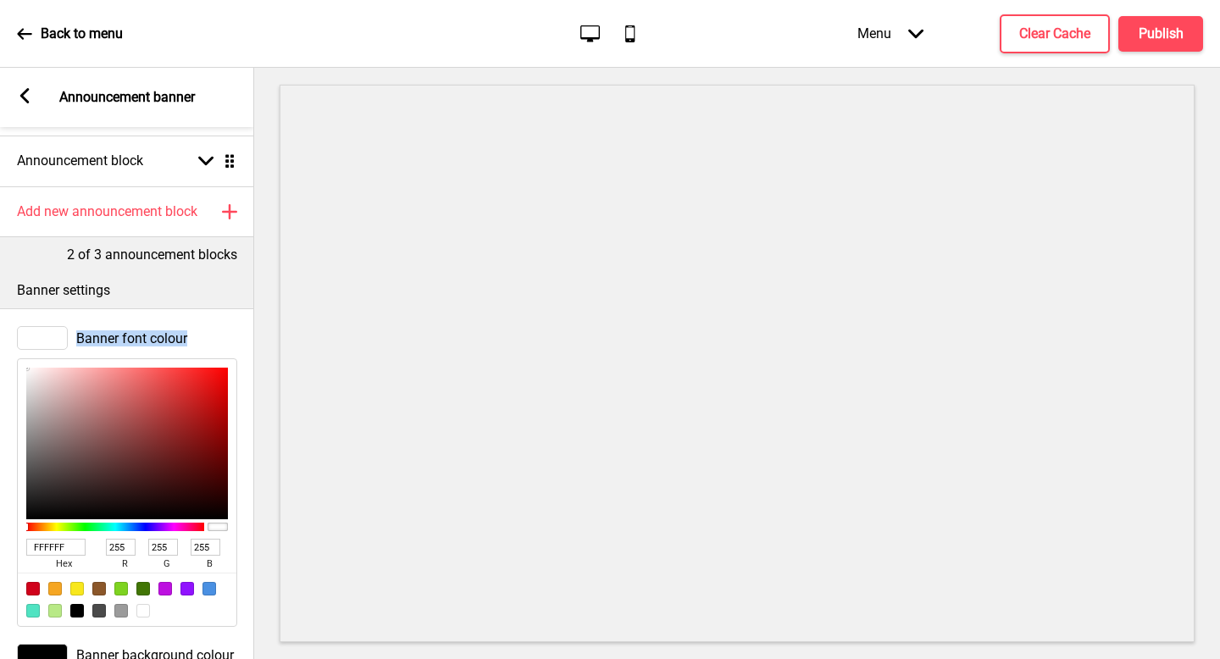
type input "222"
type input "EAE7E7"
type input "234"
type input "231"
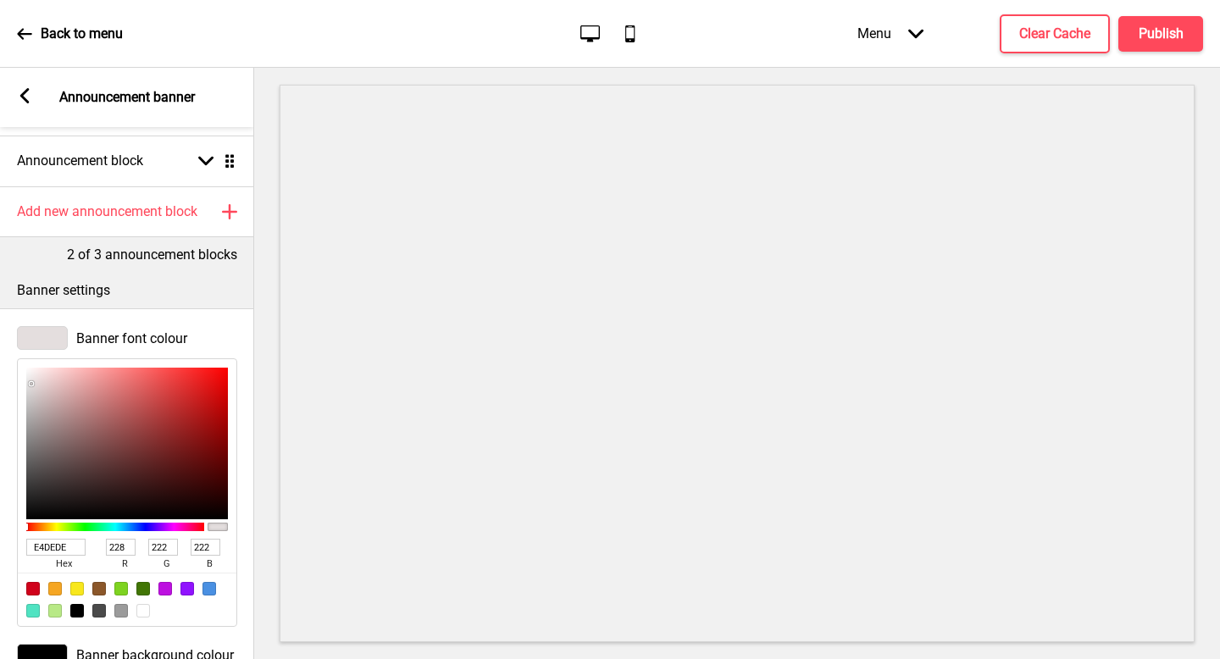
type input "231"
type input "F2F2F2"
type input "242"
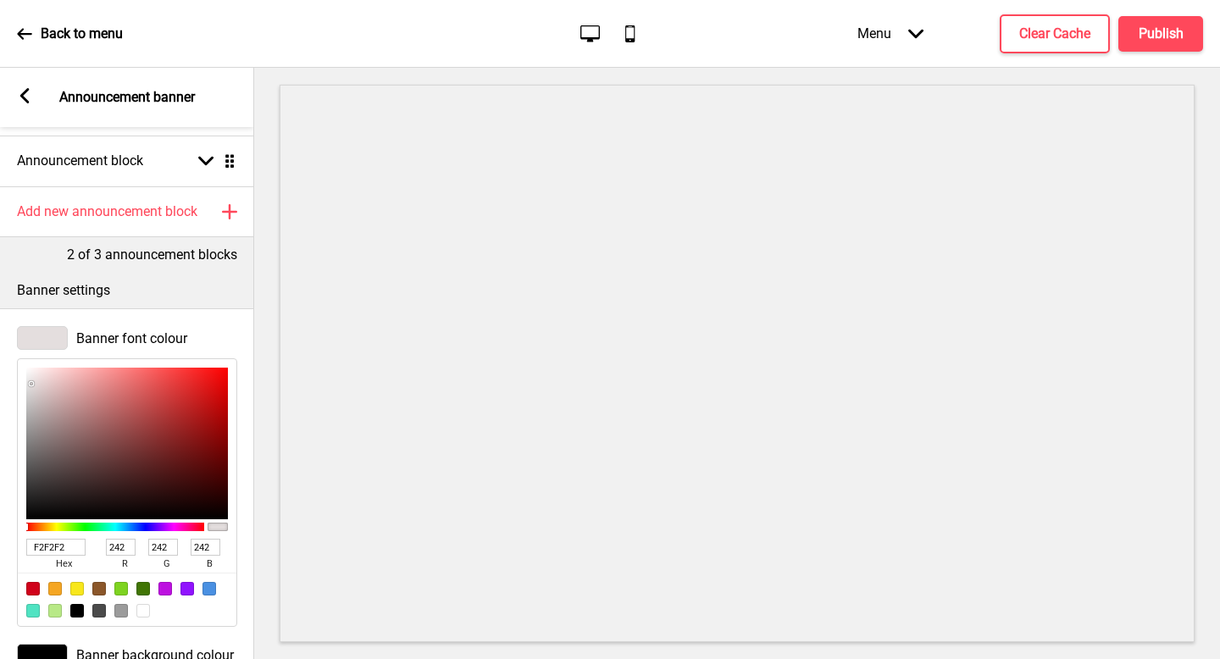
type input "FCFCFC"
type input "252"
type input "FFFFFF"
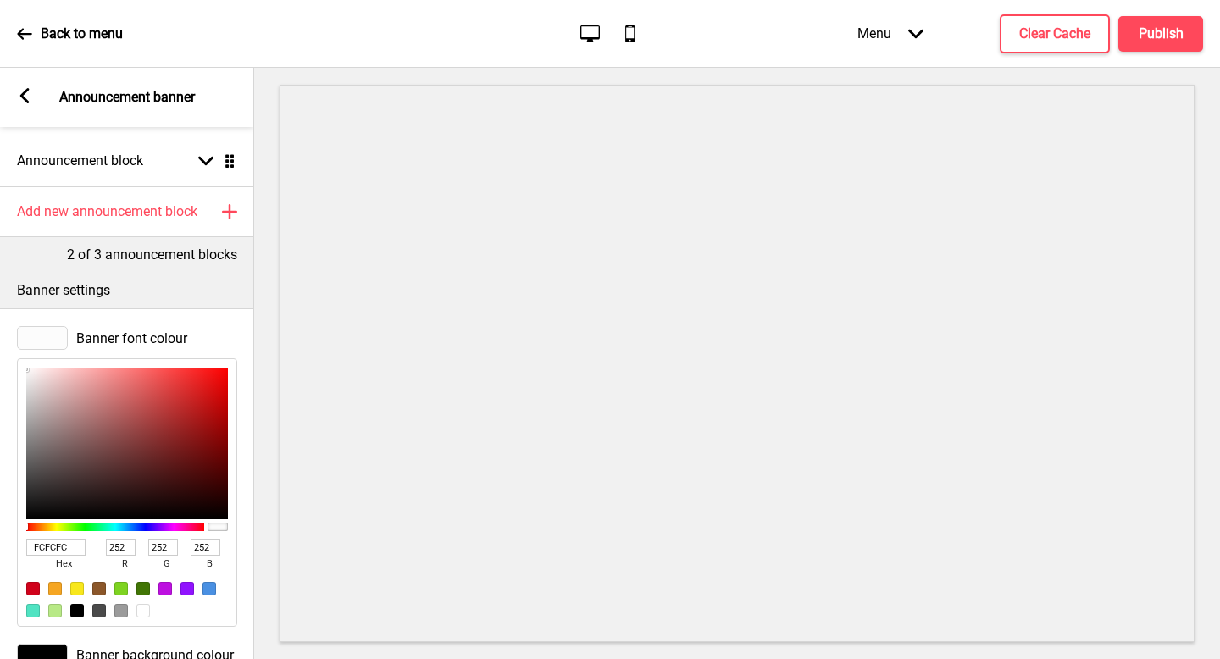
type input "255"
drag, startPoint x: 31, startPoint y: 384, endPoint x: 15, endPoint y: 355, distance: 33.0
click at [15, 355] on div "Banner font colour FFFFFF hex 255 r 255 g 255 b 100 a" at bounding box center [127, 477] width 254 height 318
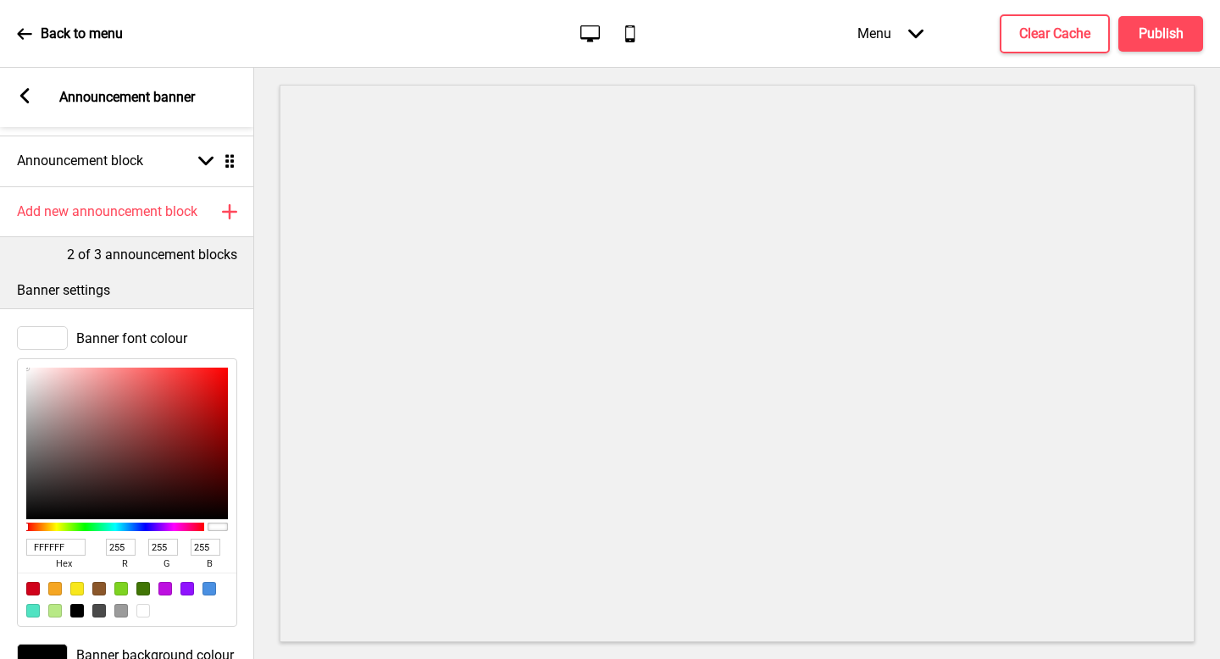
scroll to position [202, 0]
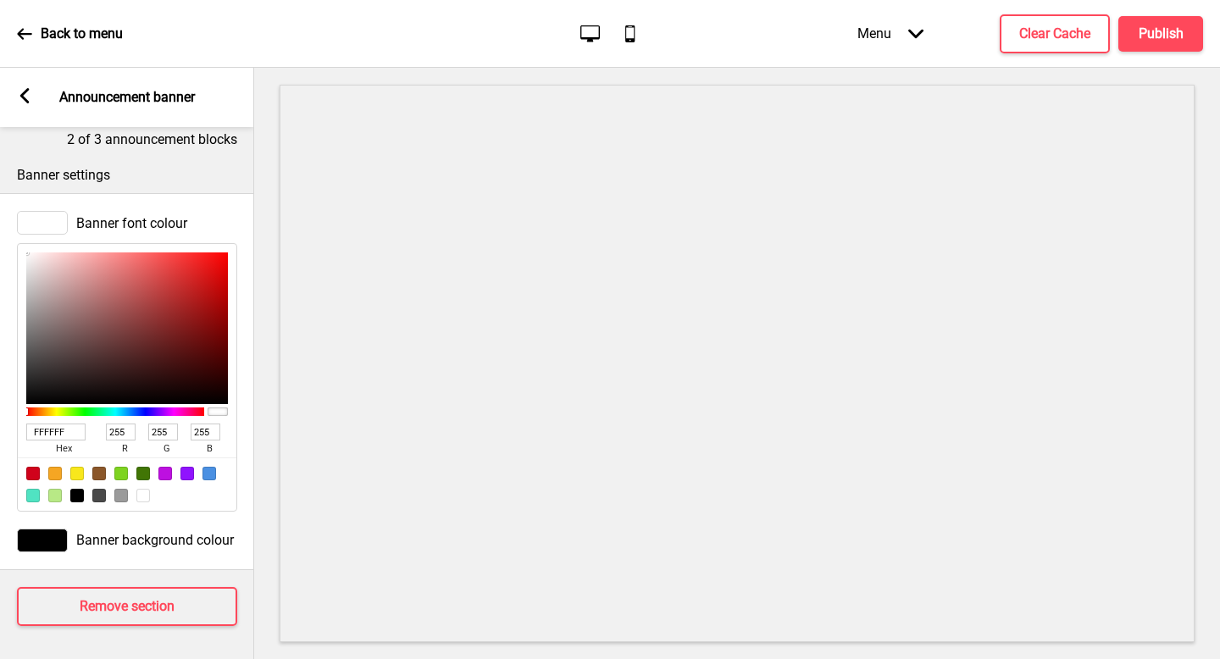
click at [46, 219] on div at bounding box center [42, 223] width 51 height 24
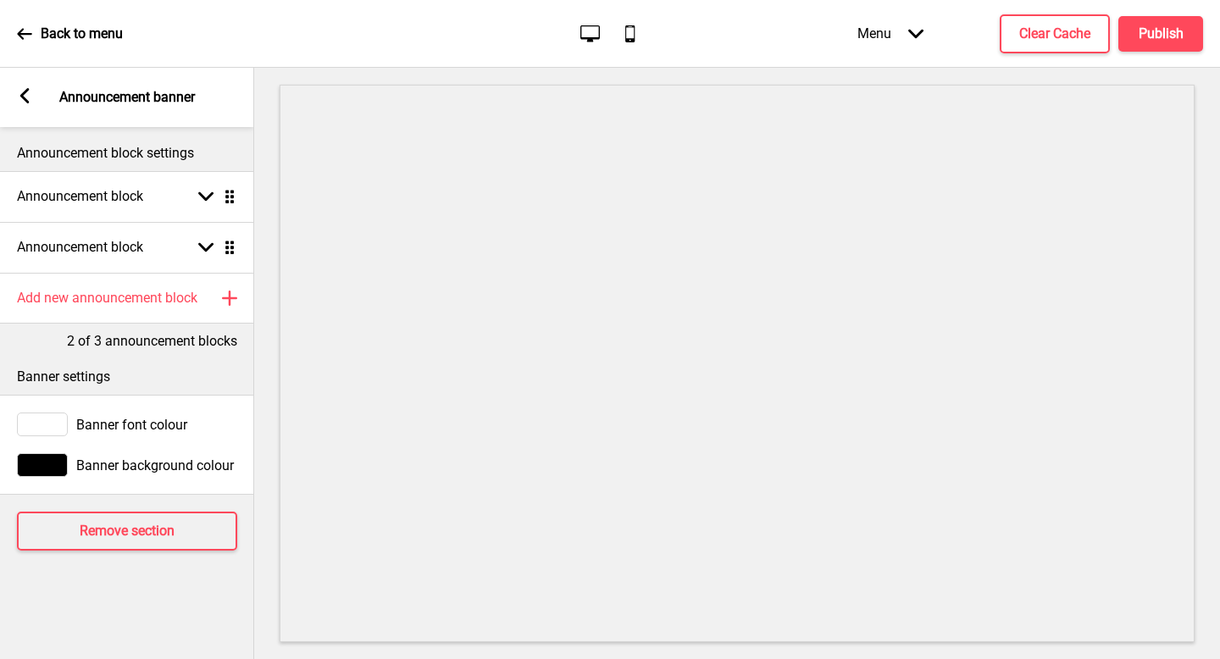
scroll to position [0, 0]
click at [53, 417] on div at bounding box center [42, 425] width 51 height 24
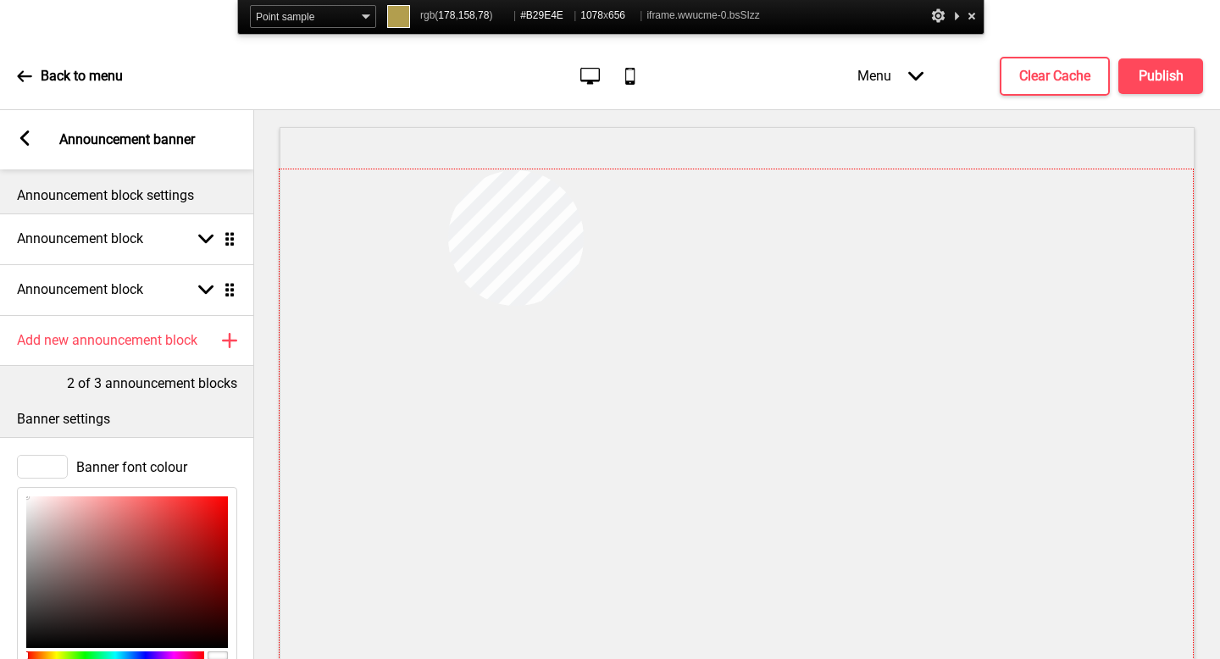
click at [448, 170] on div at bounding box center [737, 448] width 914 height 556
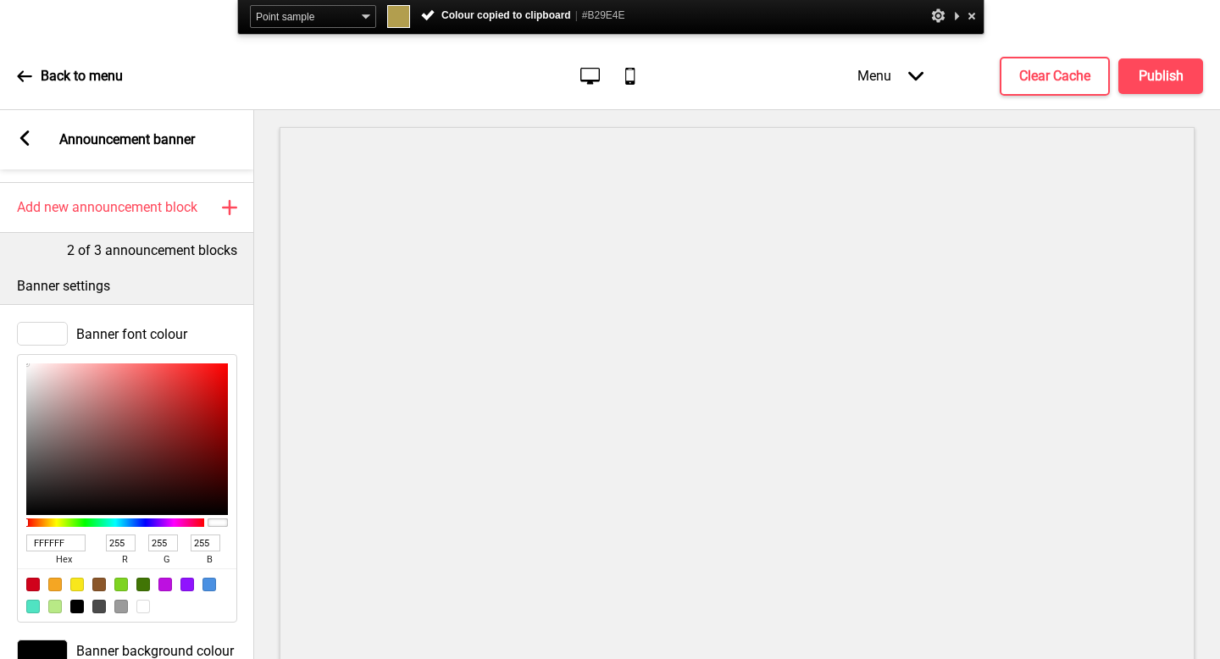
scroll to position [138, 0]
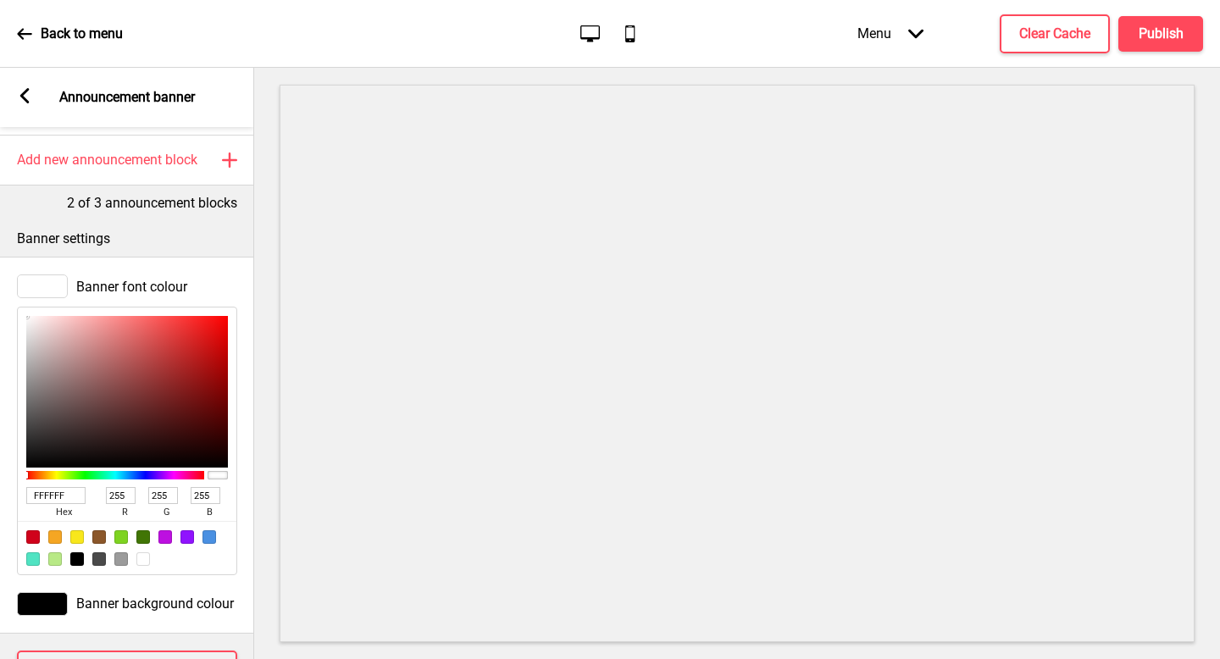
click at [53, 500] on input "FFFFFF" at bounding box center [55, 495] width 59 height 17
paste input "#B29E4E"
type input "#B29E4E"
type input "178"
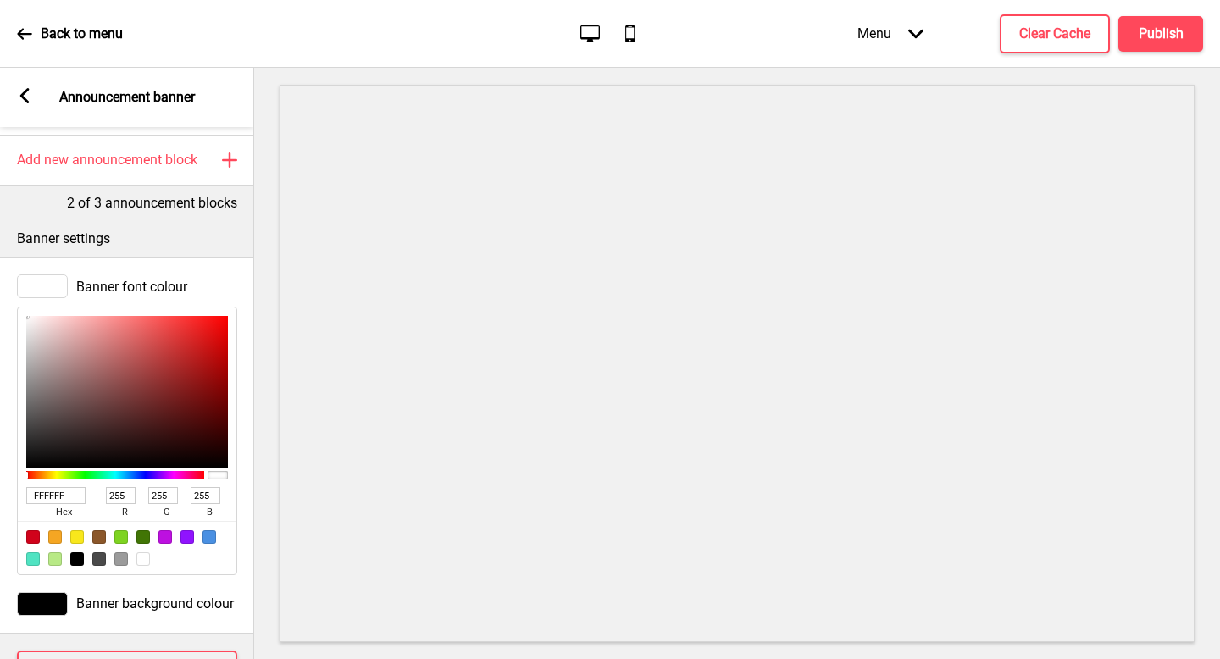
type input "158"
type input "78"
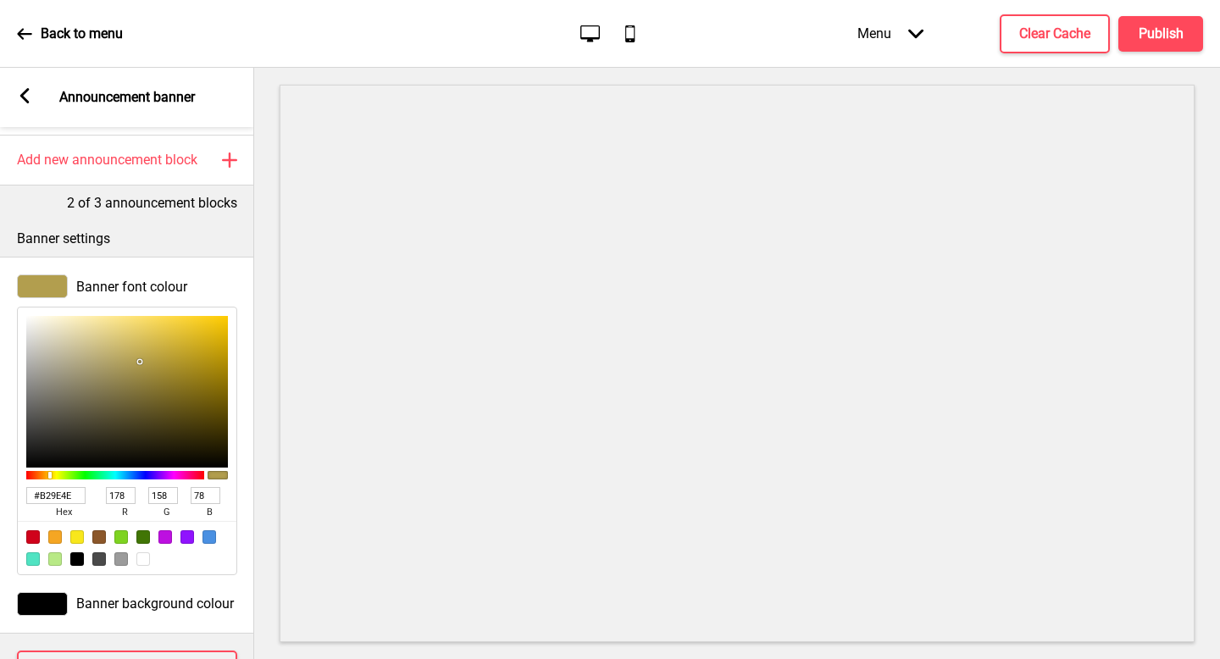
type input "B29E4E"
click at [1154, 42] on h4 "Publish" at bounding box center [1161, 34] width 45 height 19
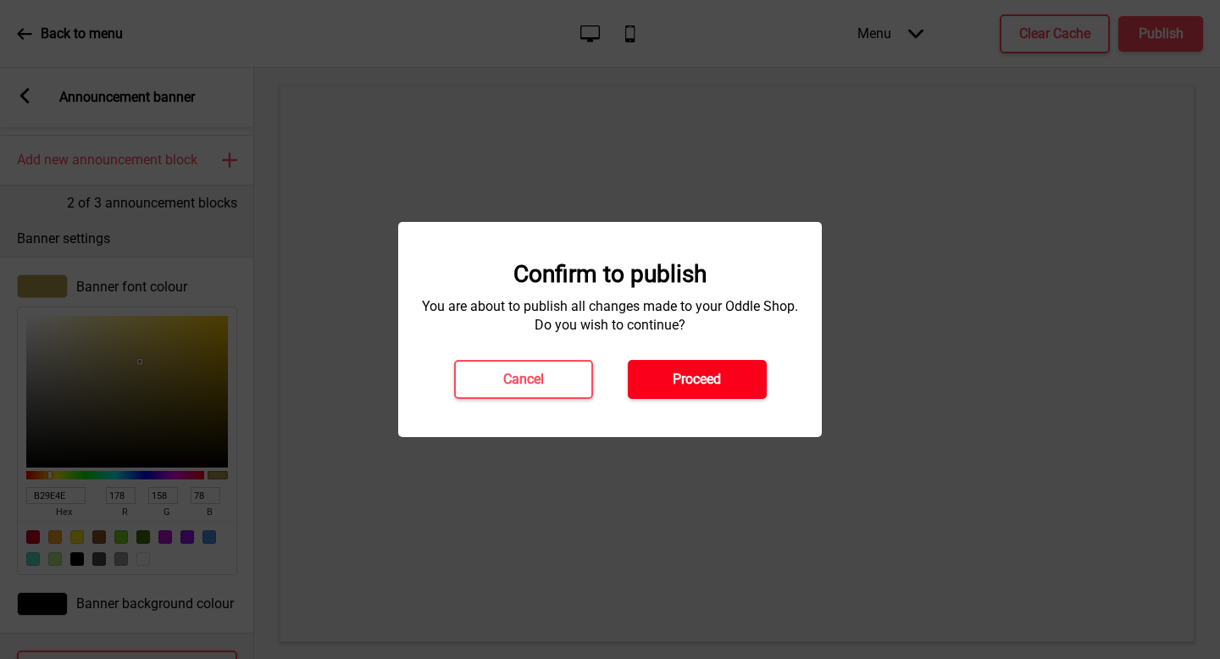
click at [659, 375] on button "Proceed" at bounding box center [697, 379] width 139 height 39
